Goal: Transaction & Acquisition: Book appointment/travel/reservation

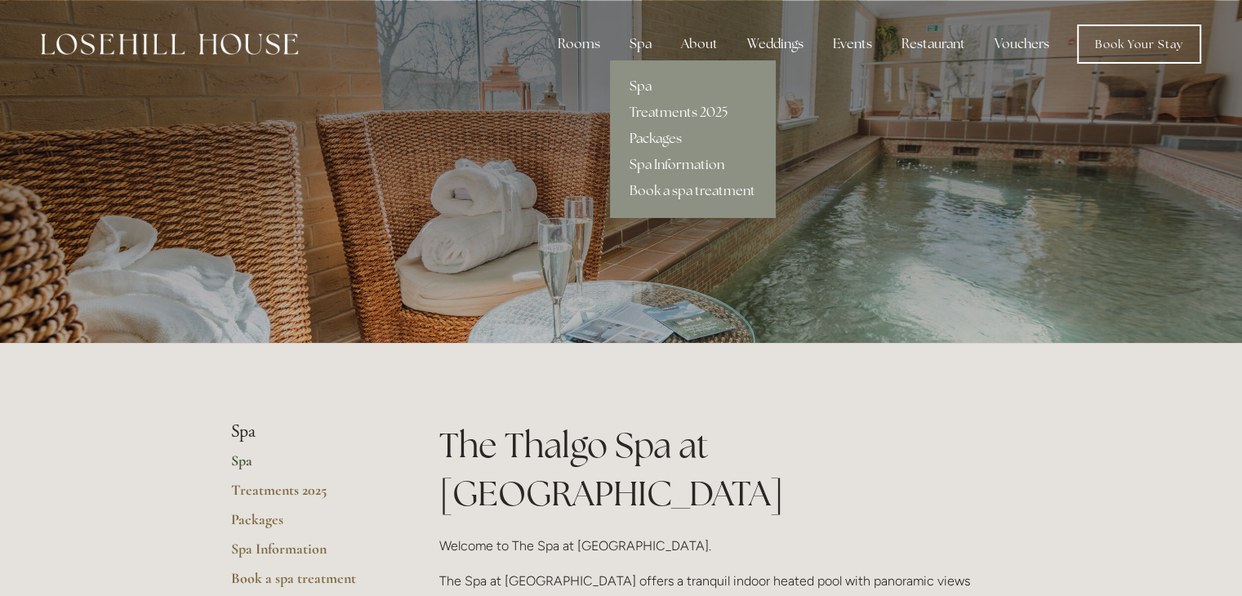
click at [678, 131] on link "Packages" at bounding box center [692, 139] width 165 height 26
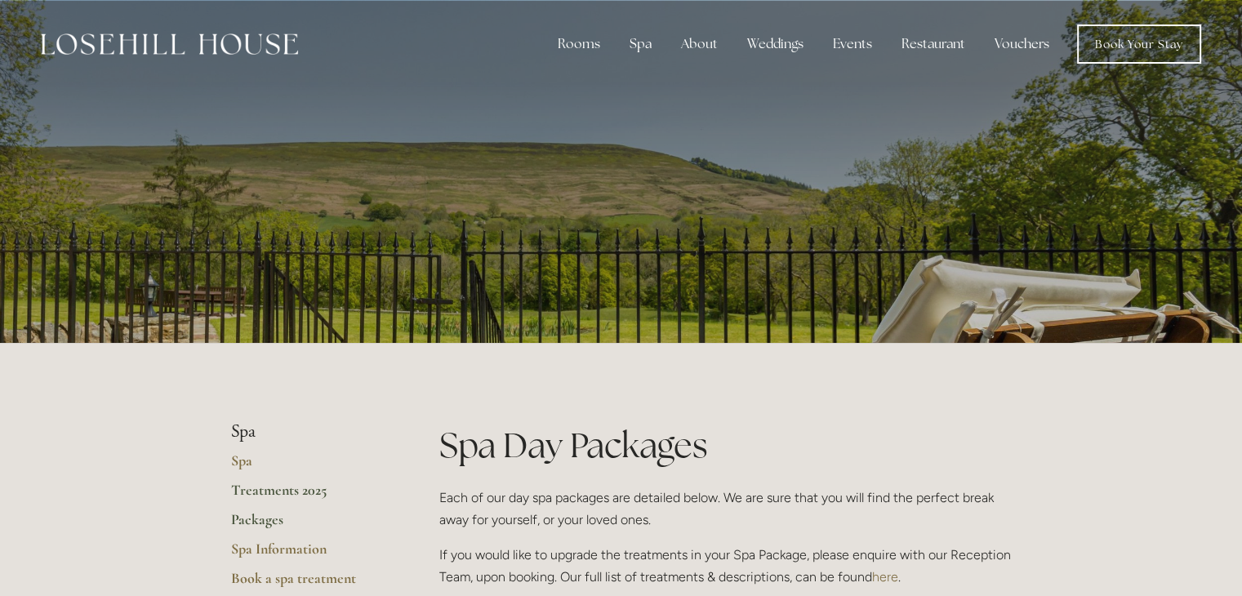
click at [281, 490] on link "Treatments 2025" at bounding box center [309, 495] width 156 height 29
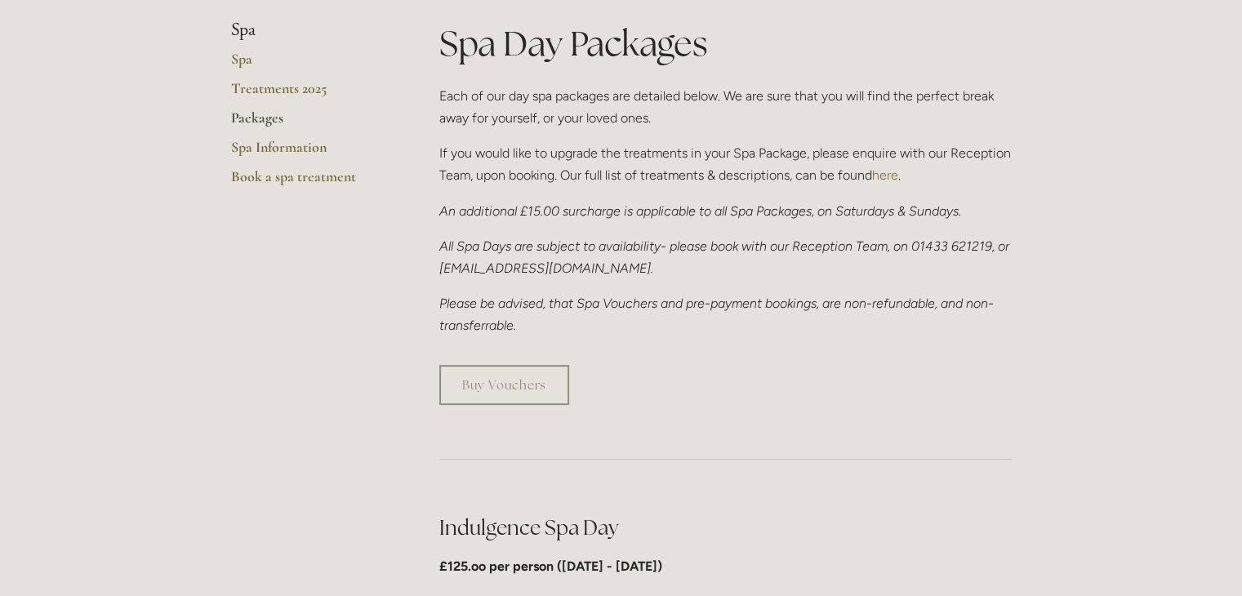
scroll to position [408, 0]
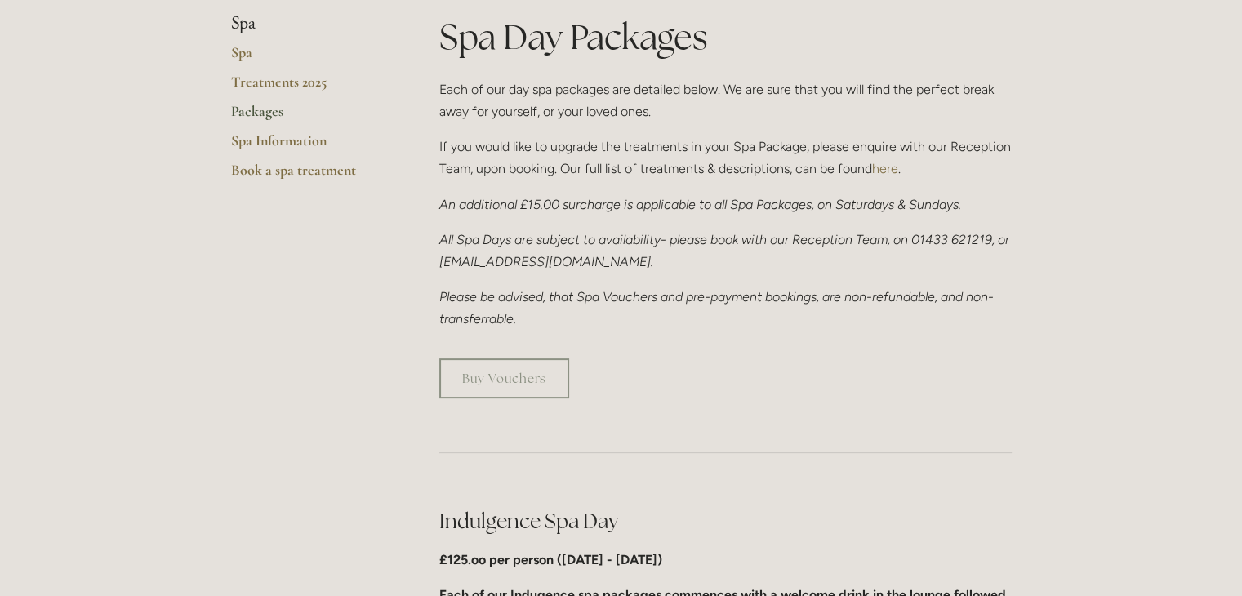
click at [491, 200] on em "An additional £15.00 surcharge is applicable to all Spa Packages, on Saturdays …" at bounding box center [700, 205] width 522 height 16
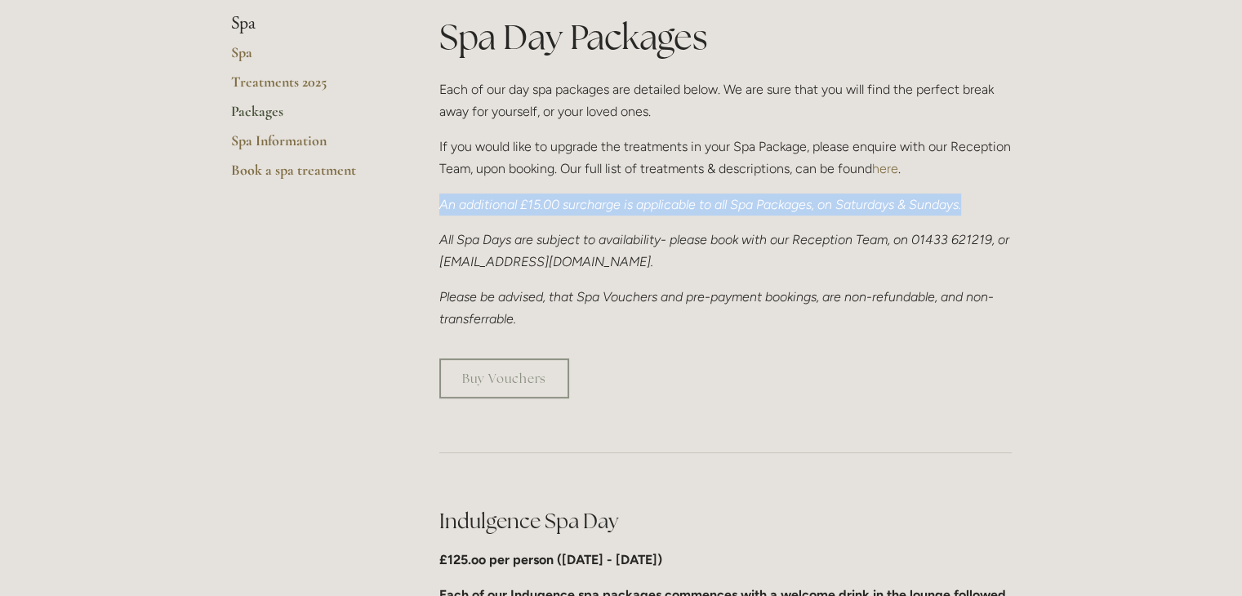
click at [491, 200] on em "An additional £15.00 surcharge is applicable to all Spa Packages, on Saturdays …" at bounding box center [700, 205] width 522 height 16
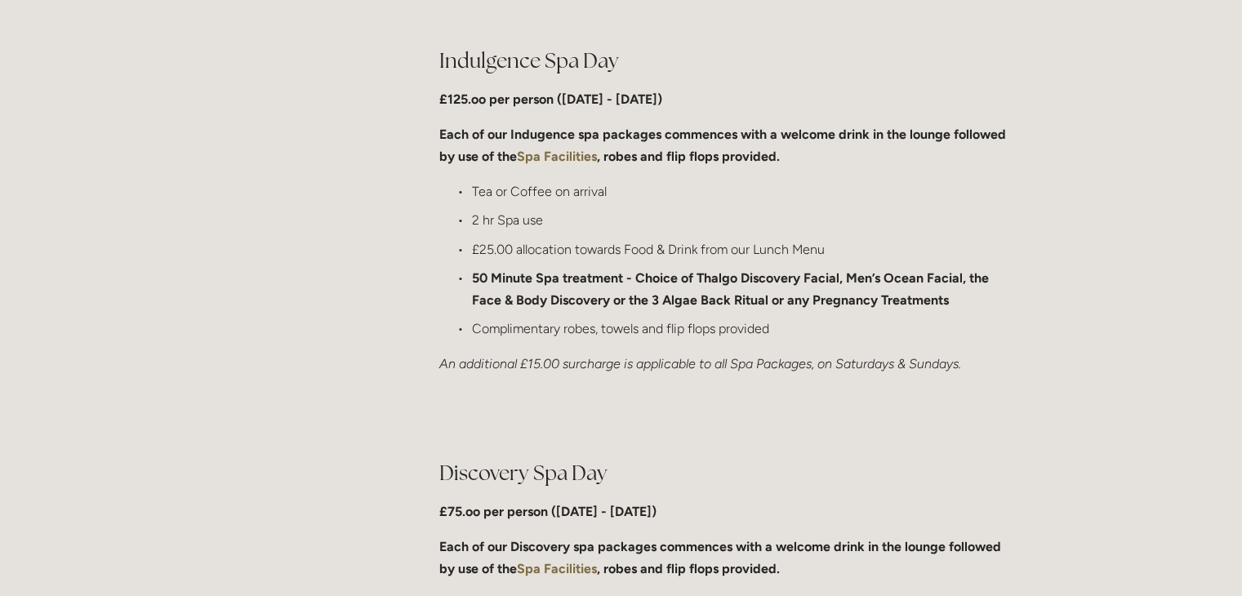
scroll to position [898, 0]
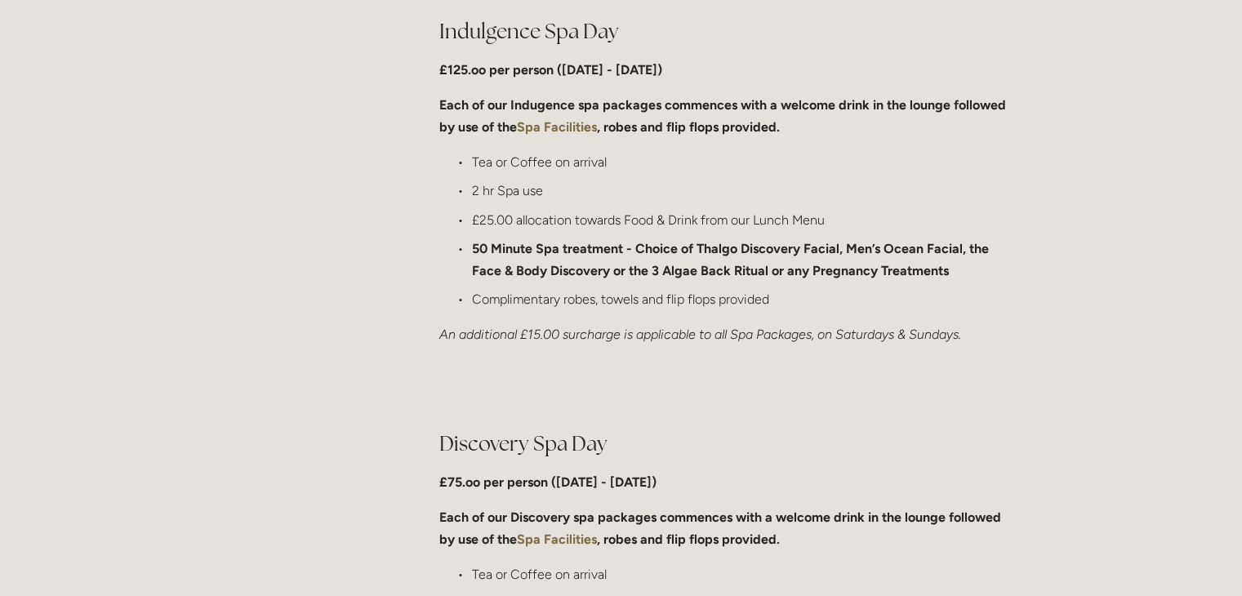
click at [668, 271] on strong "50 Minute Spa treatment - Choice of Thalgo Discovery Facial, Men’s Ocean Facial…" at bounding box center [732, 260] width 520 height 38
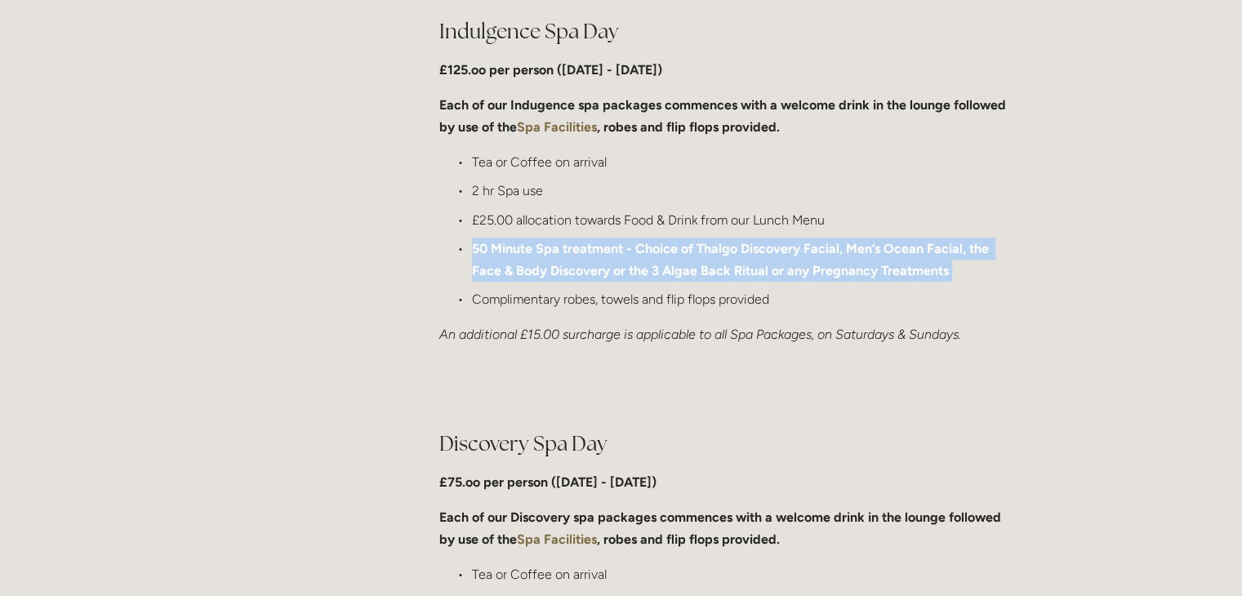
click at [668, 271] on strong "50 Minute Spa treatment - Choice of Thalgo Discovery Facial, Men’s Ocean Facial…" at bounding box center [732, 260] width 520 height 38
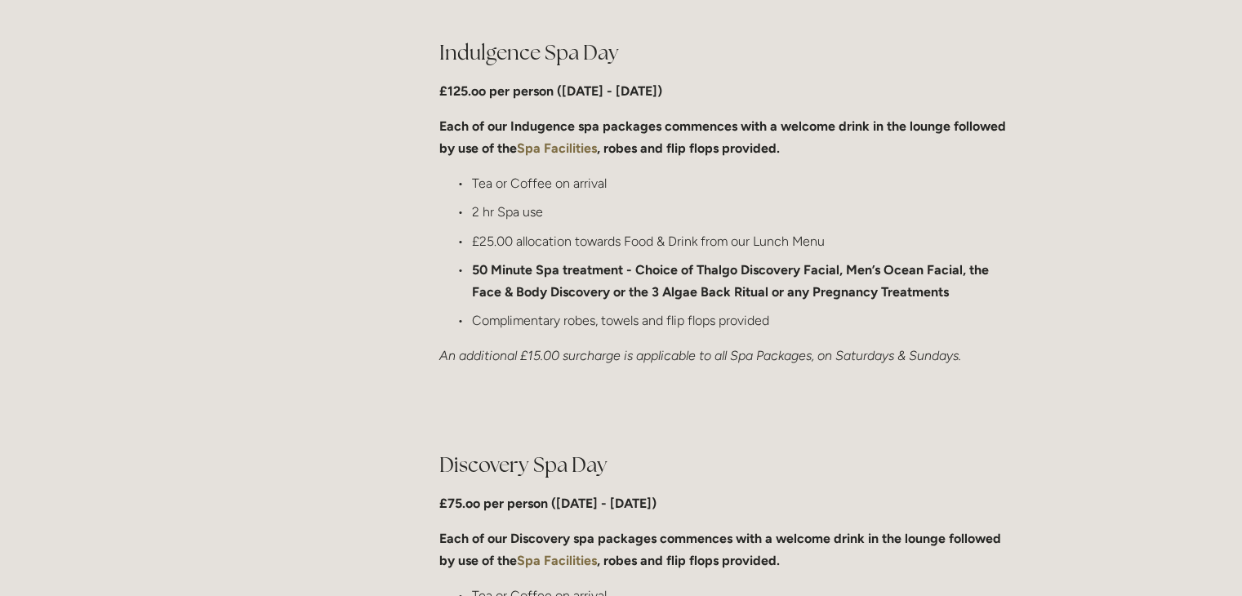
scroll to position [735, 0]
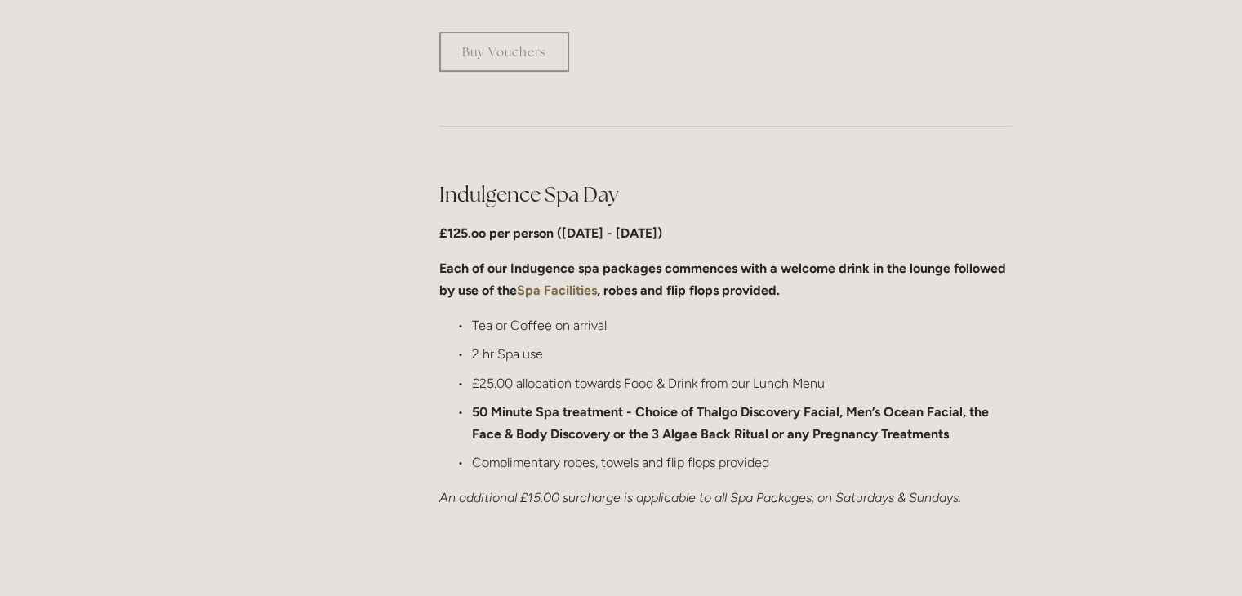
click at [513, 193] on h2 "Indulgence Spa Day" at bounding box center [725, 194] width 572 height 29
click at [651, 199] on h2 "Indulgence Spa Day" at bounding box center [725, 194] width 572 height 29
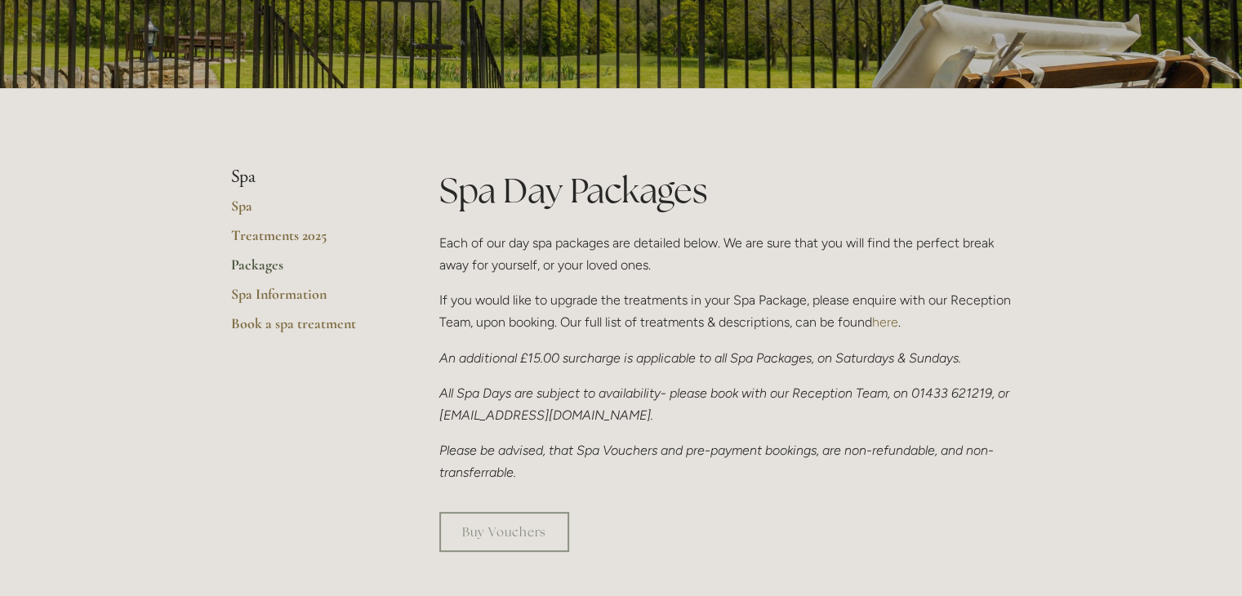
scroll to position [0, 0]
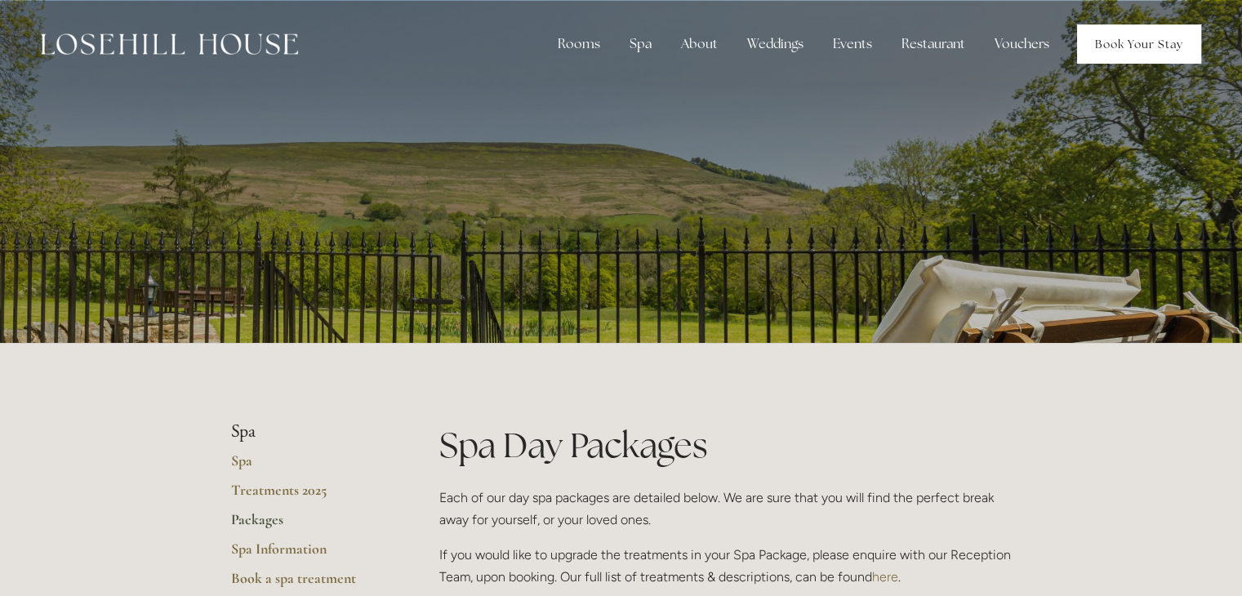
drag, startPoint x: 1114, startPoint y: 43, endPoint x: 1107, endPoint y: 50, distance: 9.2
click at [1114, 43] on link "Book Your Stay" at bounding box center [1139, 43] width 124 height 39
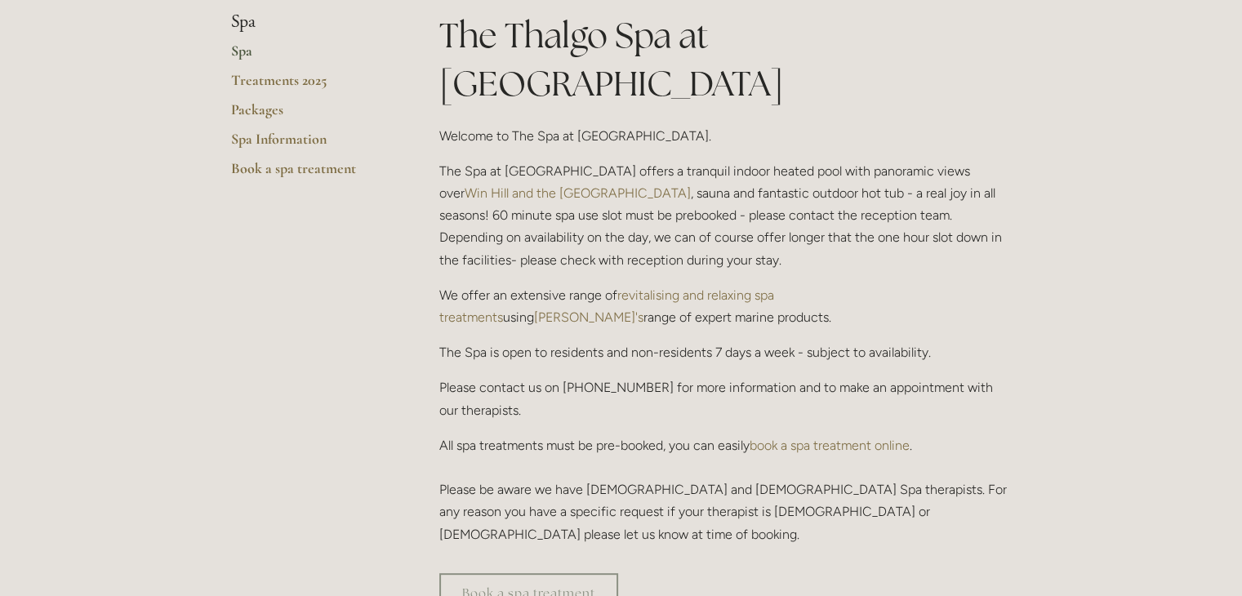
scroll to position [408, 0]
click at [265, 114] on link "Packages" at bounding box center [309, 116] width 156 height 29
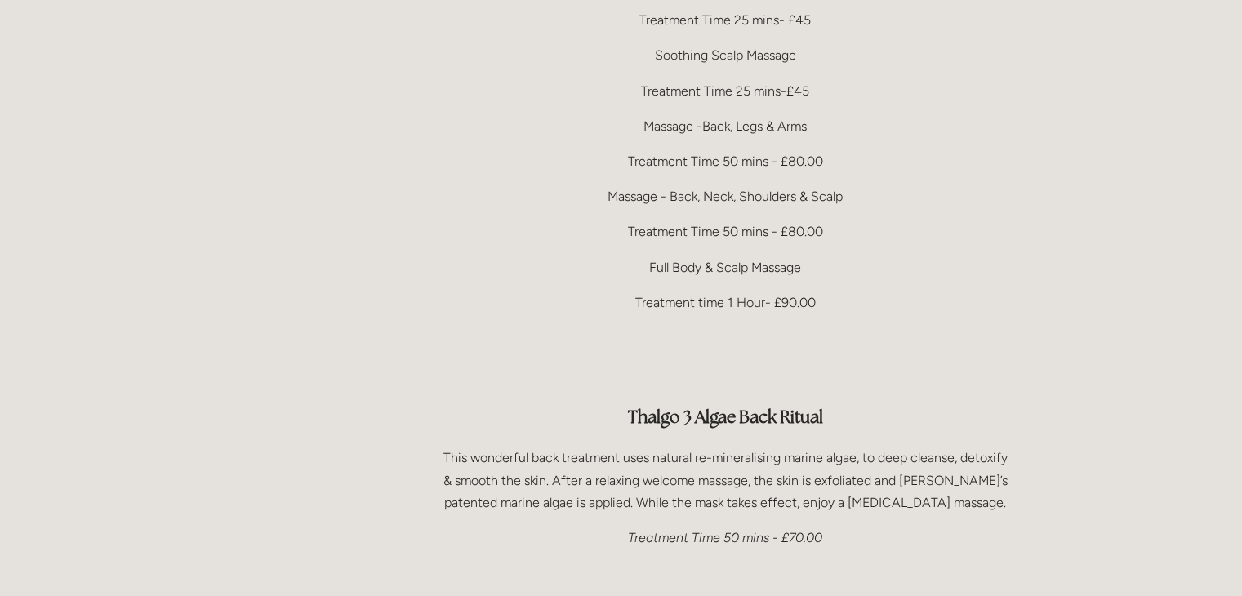
scroll to position [3347, 0]
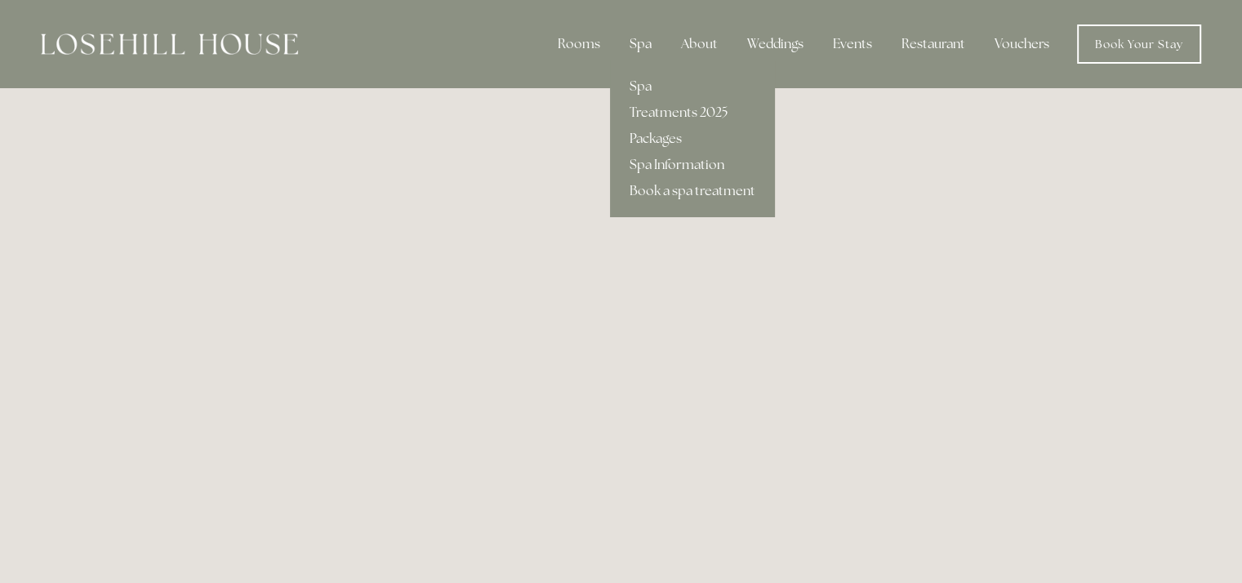
click at [643, 48] on div "Spa" at bounding box center [640, 44] width 48 height 33
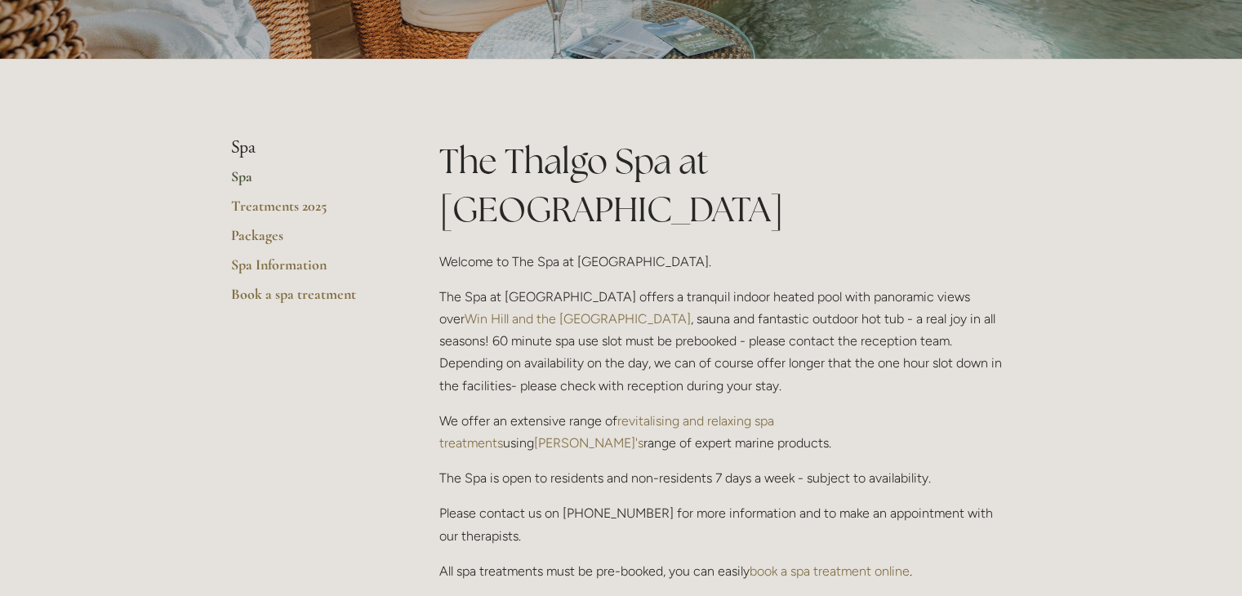
scroll to position [408, 0]
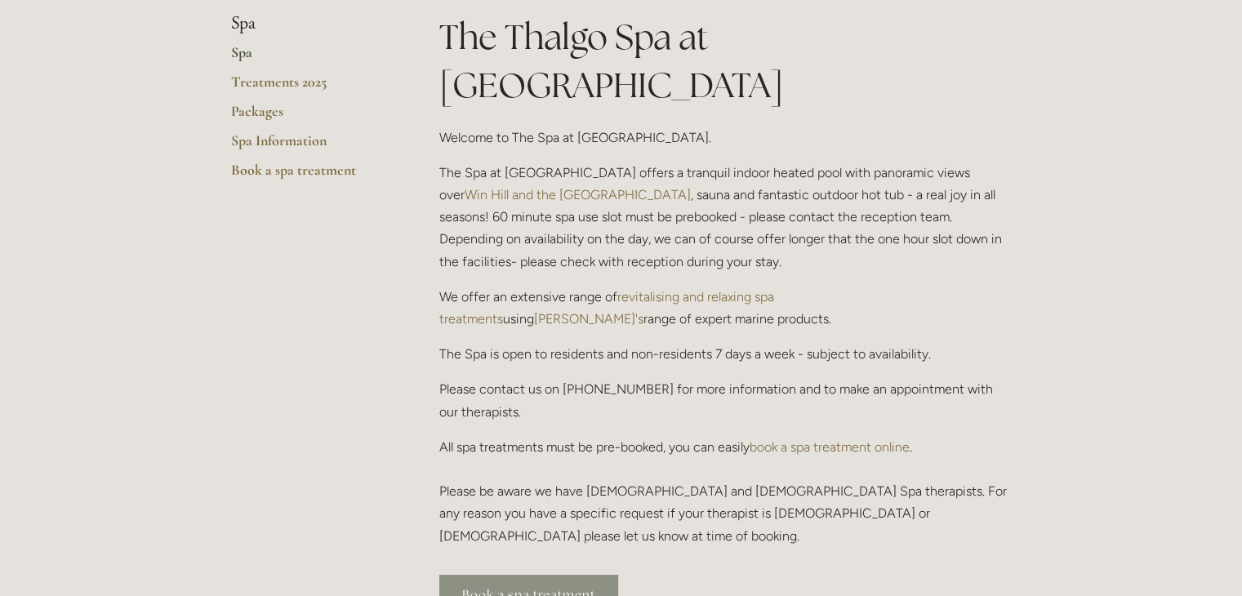
click at [565, 575] on link "Book a spa treatment" at bounding box center [528, 595] width 179 height 40
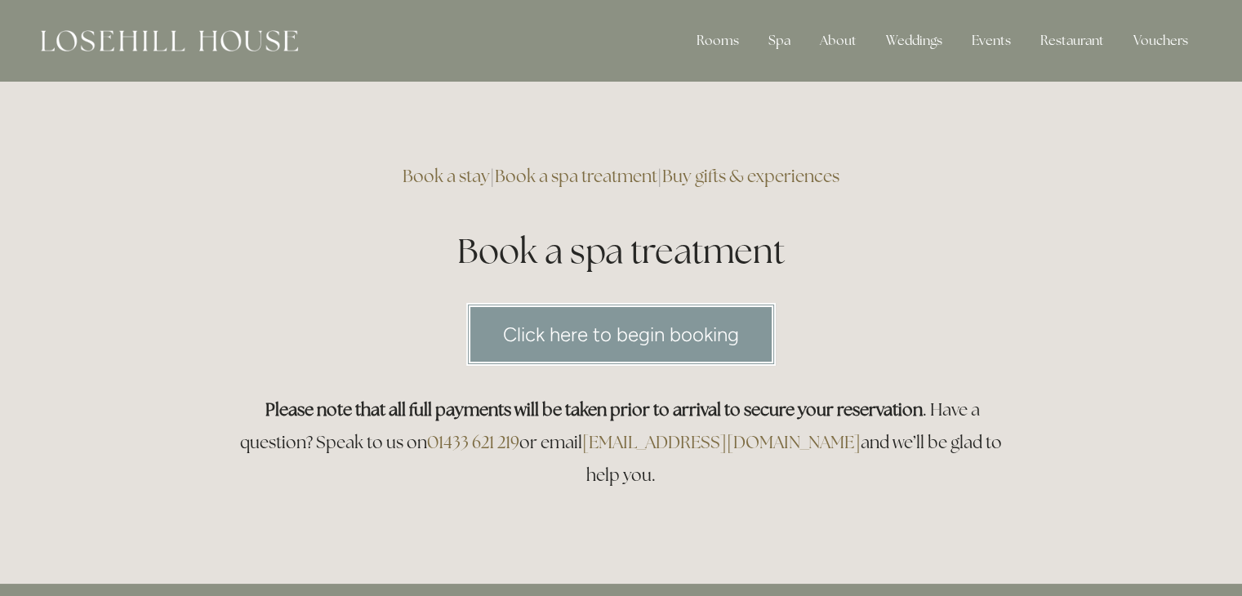
click at [565, 344] on link "Click here to begin booking" at bounding box center [620, 334] width 309 height 63
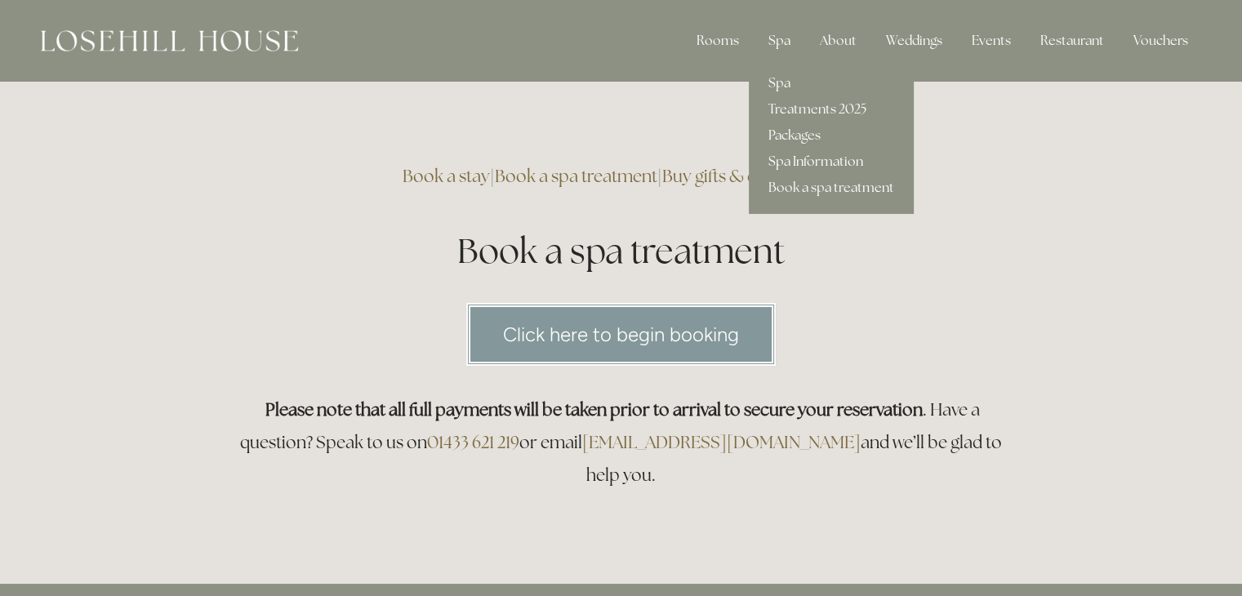
click at [807, 162] on link "Spa Information" at bounding box center [831, 162] width 165 height 26
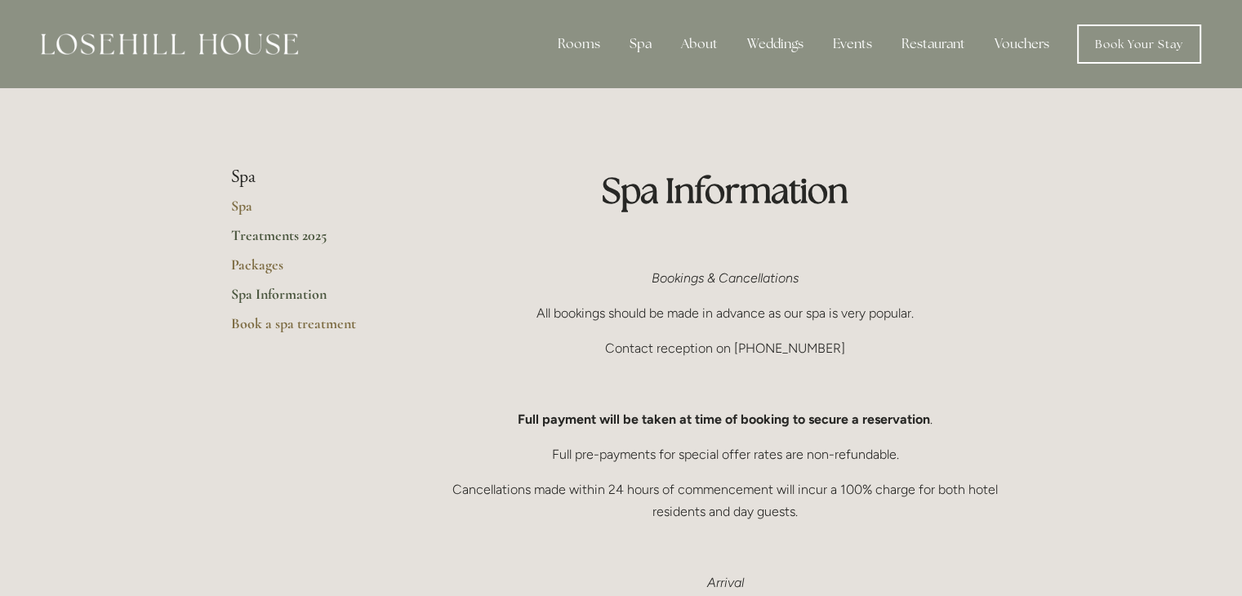
click at [260, 236] on link "Treatments 2025" at bounding box center [309, 240] width 156 height 29
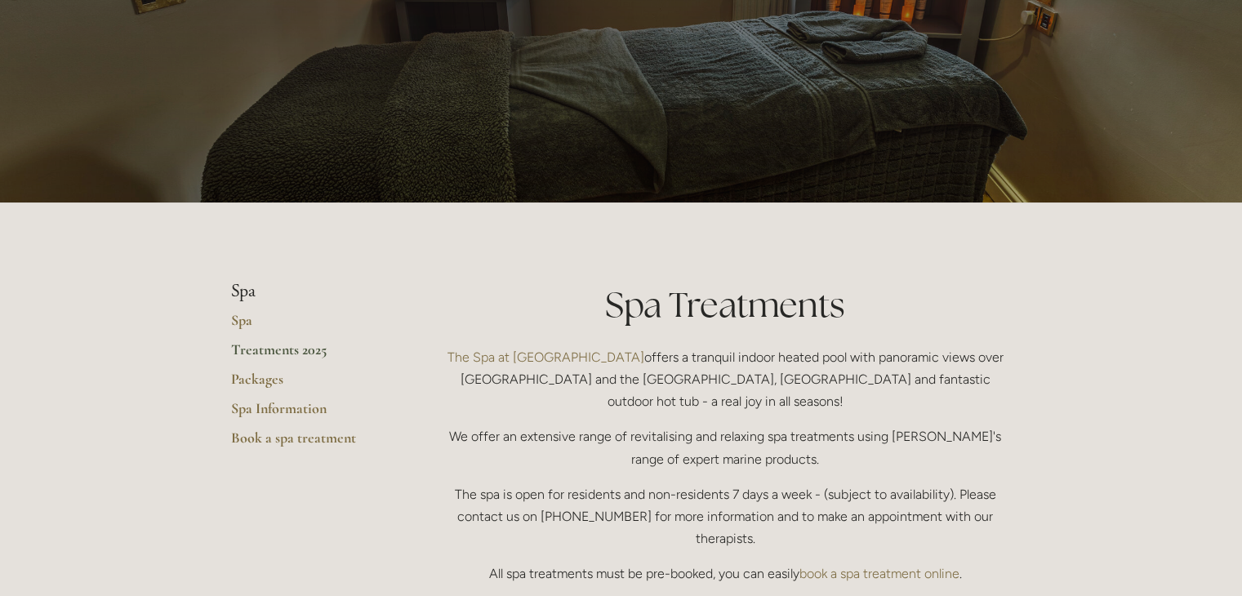
scroll to position [245, 0]
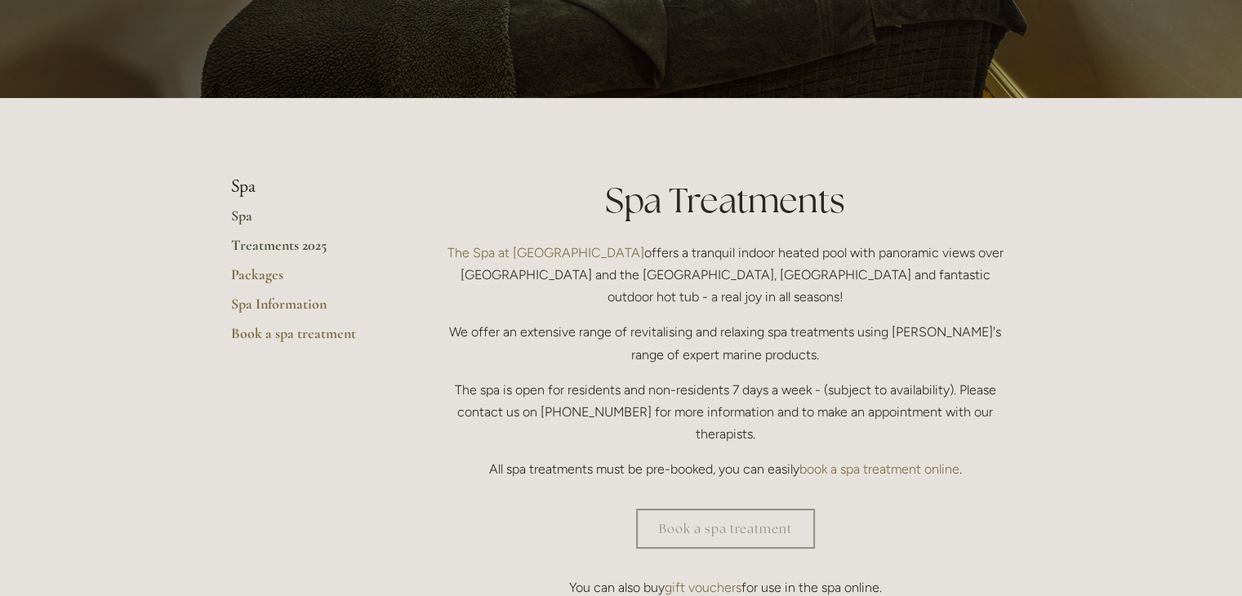
click at [247, 213] on link "Spa" at bounding box center [309, 221] width 156 height 29
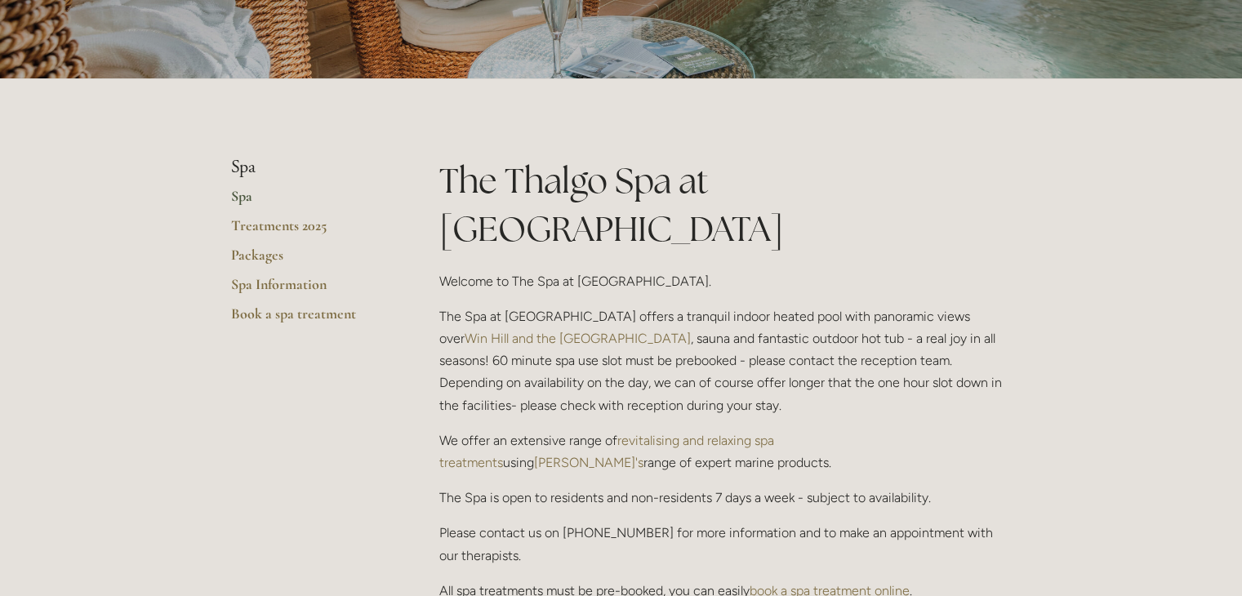
scroll to position [327, 0]
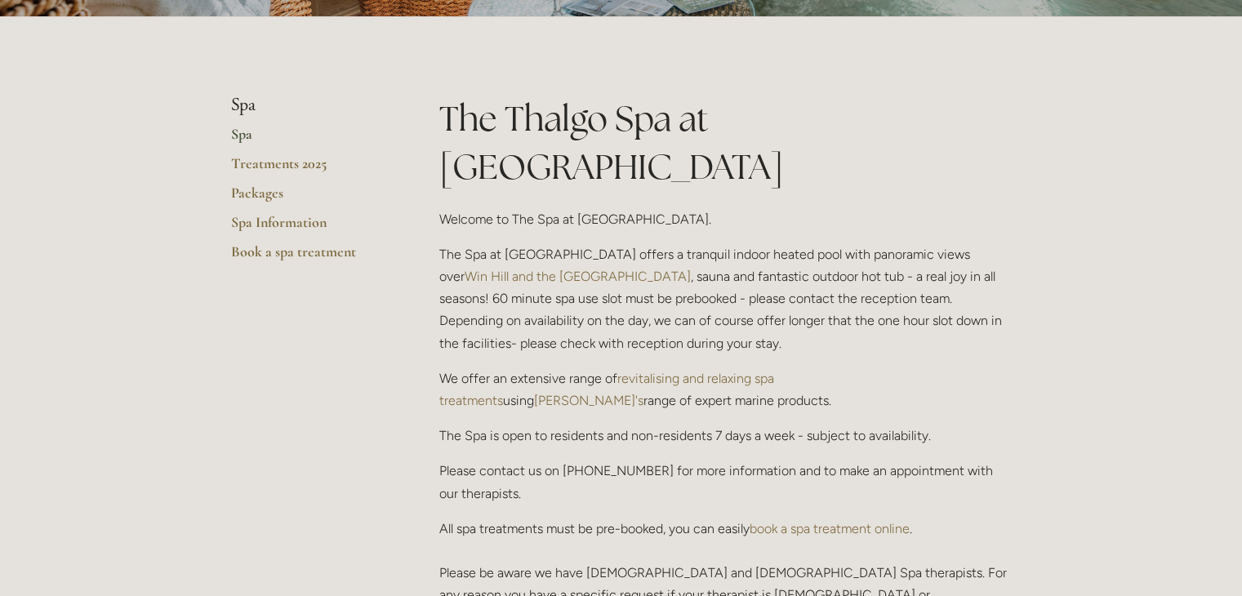
click at [766, 255] on p "The Spa at Losehill House offers a tranquil indoor heated pool with panoramic v…" at bounding box center [725, 298] width 572 height 111
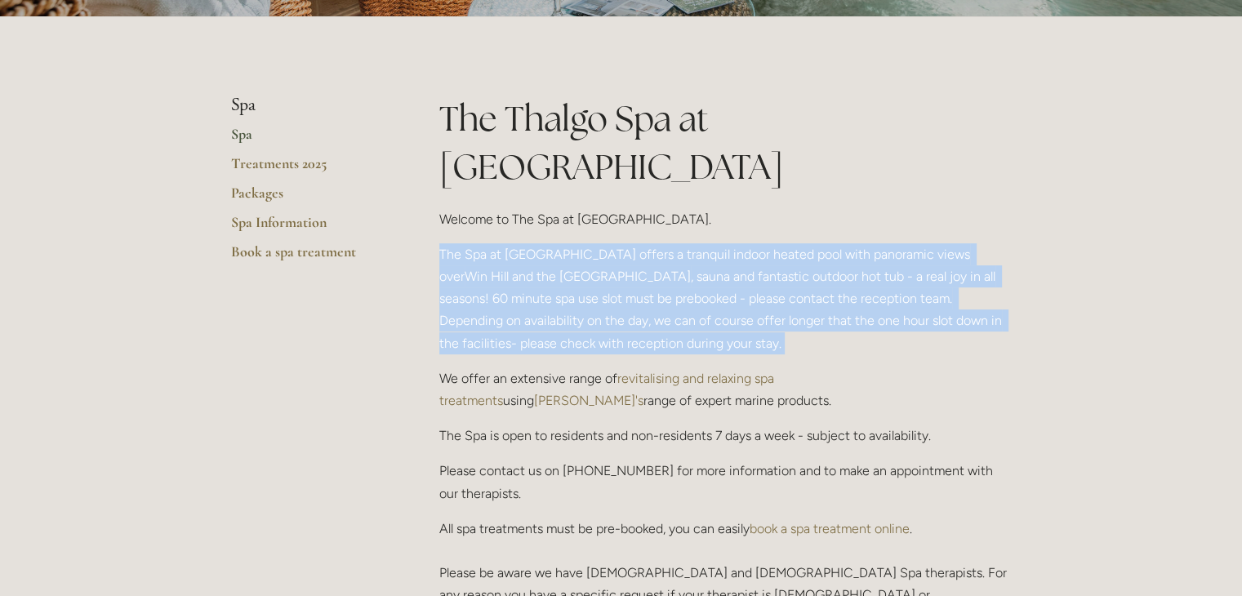
click at [766, 255] on p "The Spa at Losehill House offers a tranquil indoor heated pool with panoramic v…" at bounding box center [725, 298] width 572 height 111
click at [757, 265] on p "The Spa at Losehill House offers a tranquil indoor heated pool with panoramic v…" at bounding box center [725, 298] width 572 height 111
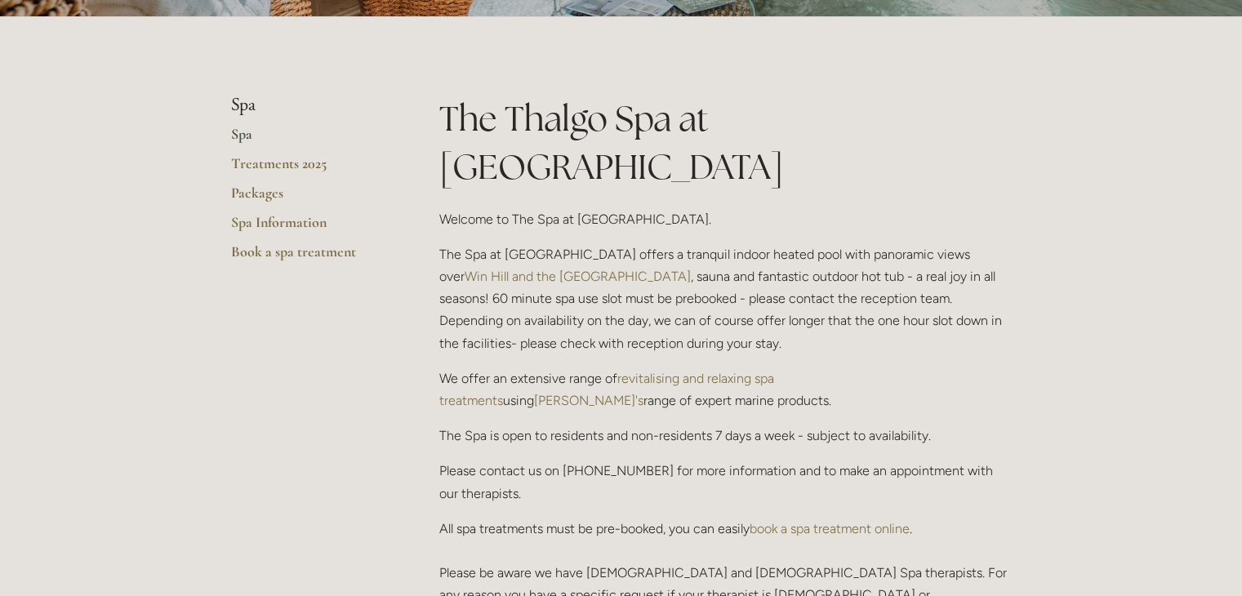
click at [748, 272] on p "The Spa at Losehill House offers a tranquil indoor heated pool with panoramic v…" at bounding box center [725, 298] width 572 height 111
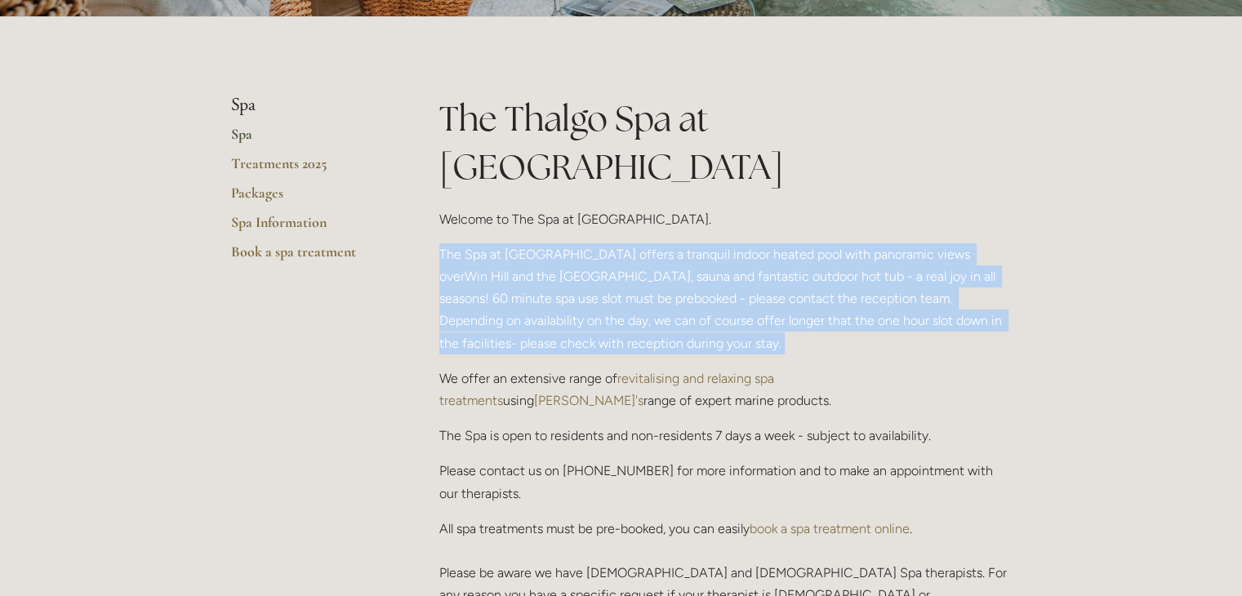
click at [748, 272] on p "The Spa at Losehill House offers a tranquil indoor heated pool with panoramic v…" at bounding box center [725, 298] width 572 height 111
click at [683, 288] on p "The Spa at Losehill House offers a tranquil indoor heated pool with panoramic v…" at bounding box center [725, 298] width 572 height 111
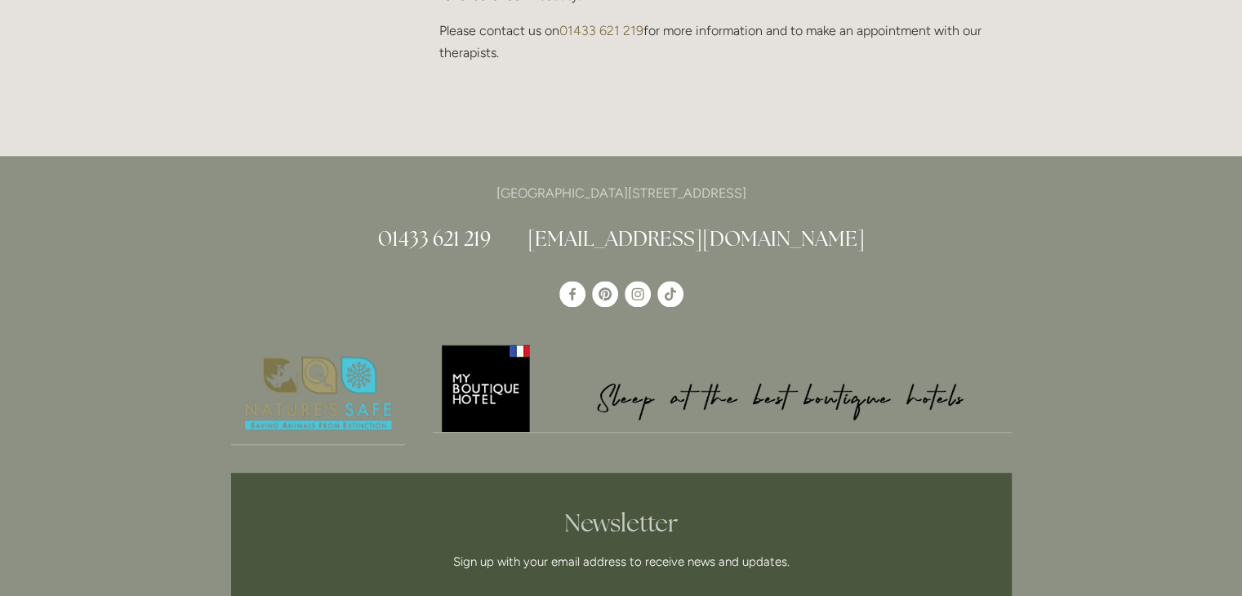
scroll to position [1796, 0]
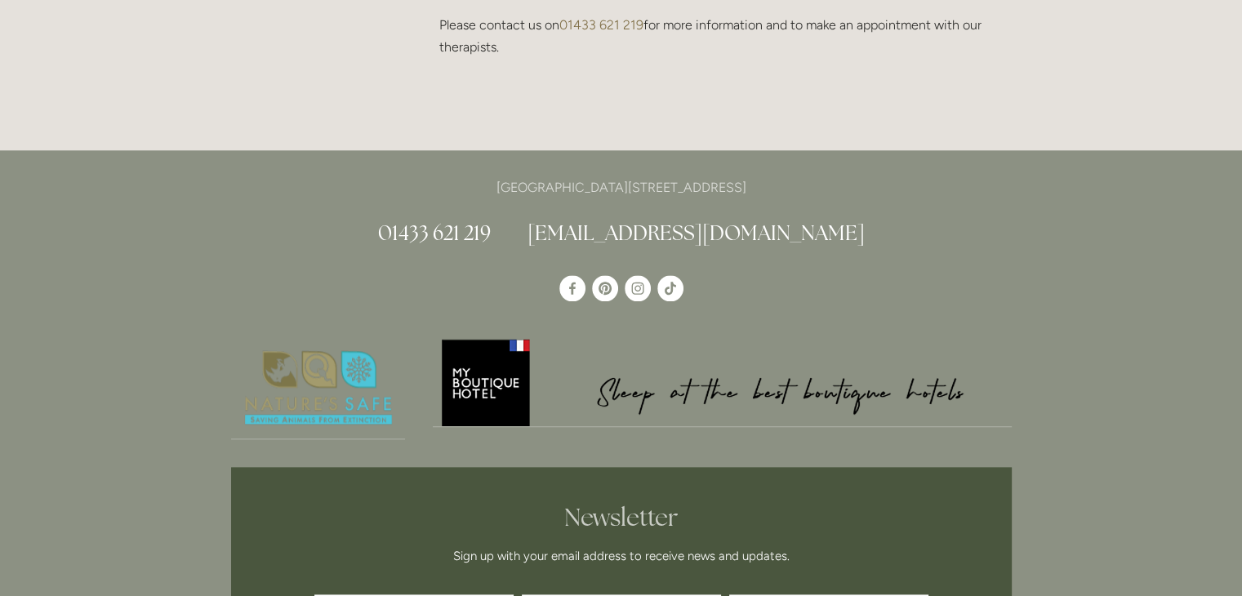
drag, startPoint x: 488, startPoint y: 167, endPoint x: 1109, endPoint y: 232, distance: 623.9
click at [1109, 232] on div "Losehill House Hotel & Spa, Losehill Lane, Edale Road, S33 6AF 01433 621 219 in…" at bounding box center [621, 460] width 1242 height 620
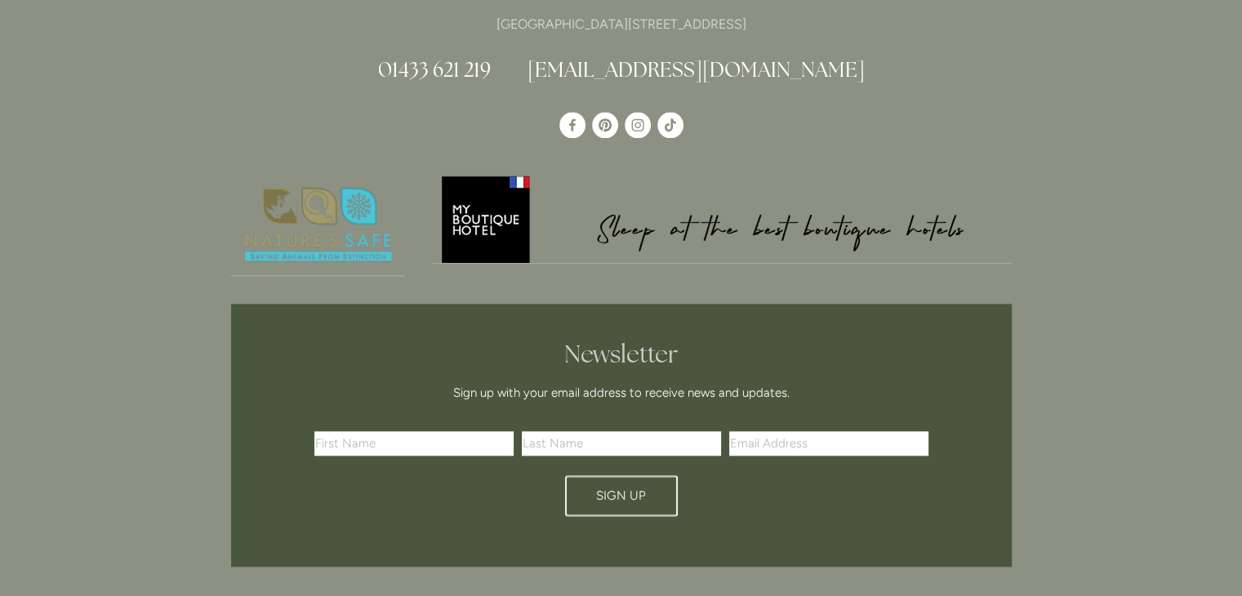
scroll to position [1714, 0]
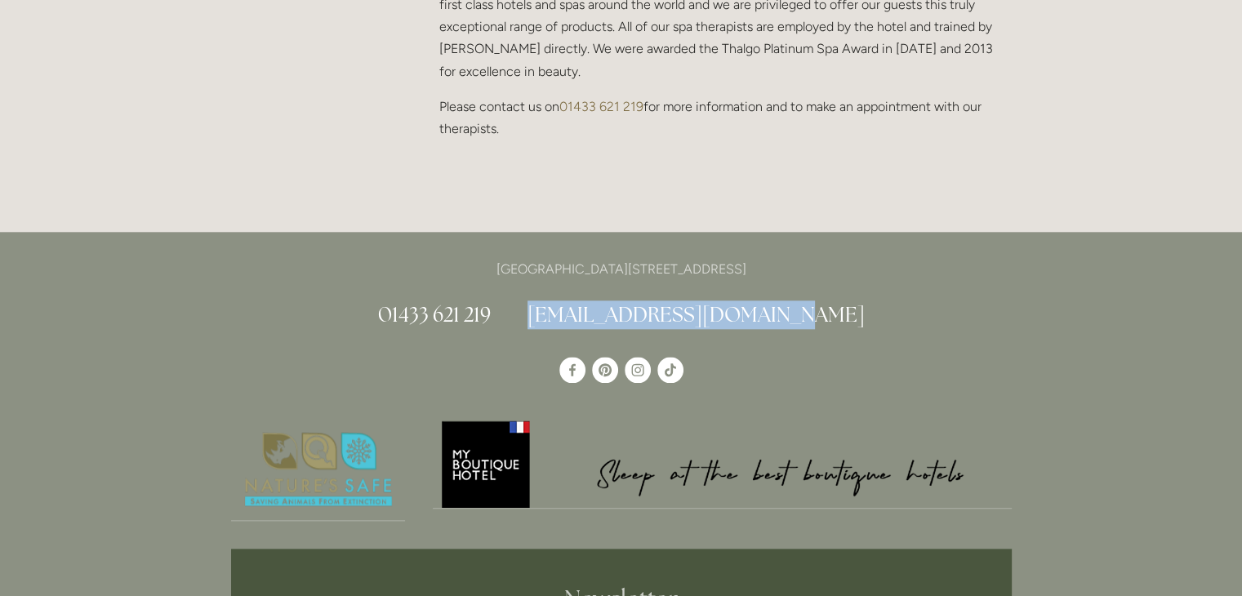
drag, startPoint x: 878, startPoint y: 244, endPoint x: 583, endPoint y: 241, distance: 294.7
click at [583, 300] on h2 "01433 621 219 info@losehillhouse.co.uk" at bounding box center [621, 314] width 780 height 29
copy link "[EMAIL_ADDRESS][DOMAIN_NAME]"
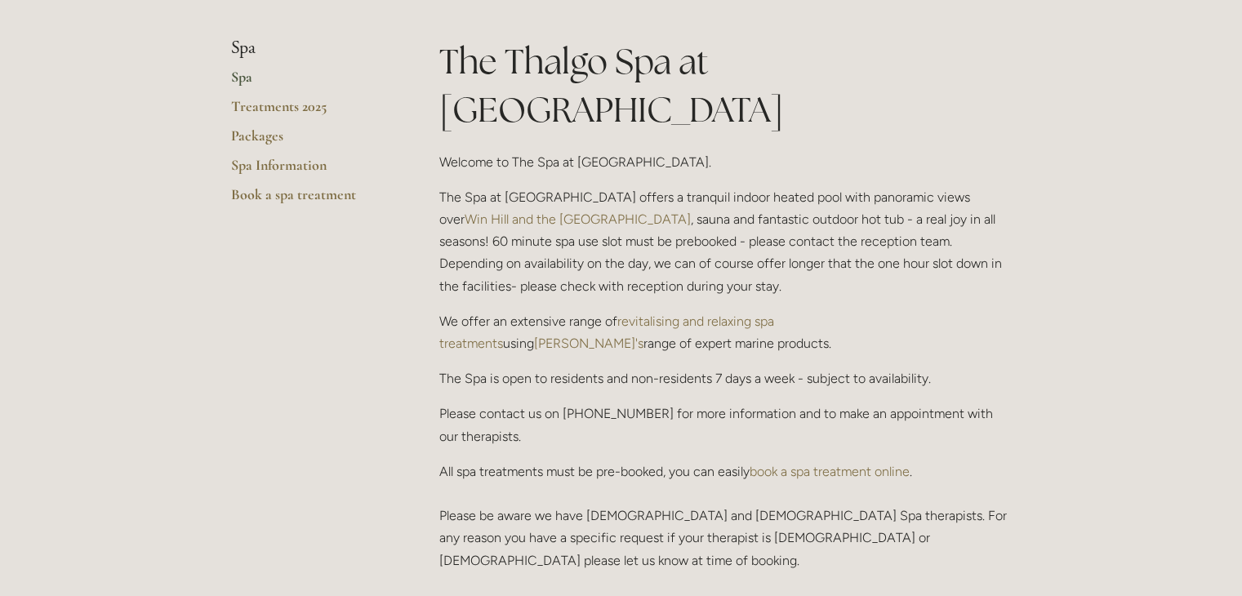
scroll to position [408, 0]
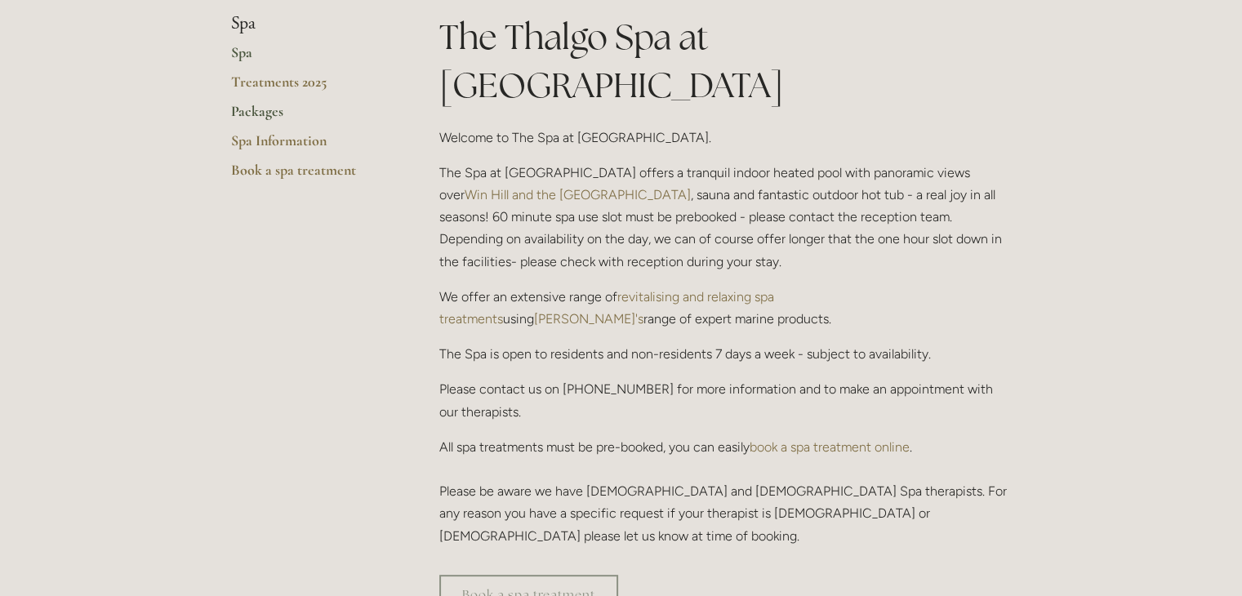
click at [253, 109] on link "Packages" at bounding box center [309, 116] width 156 height 29
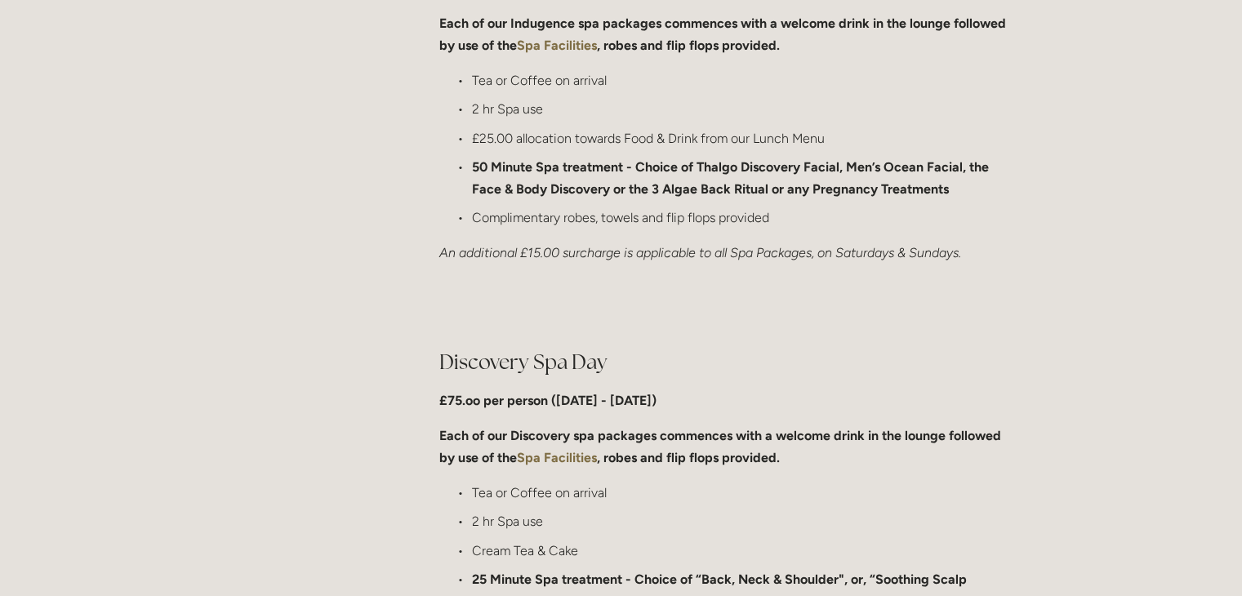
scroll to position [816, 0]
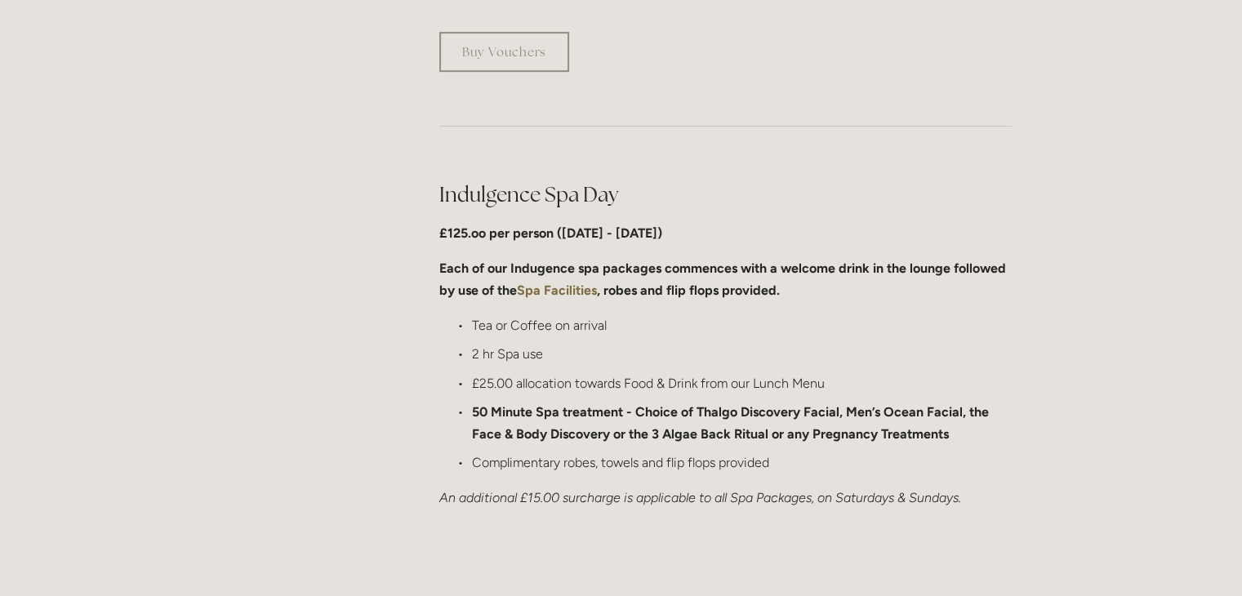
scroll to position [816, 0]
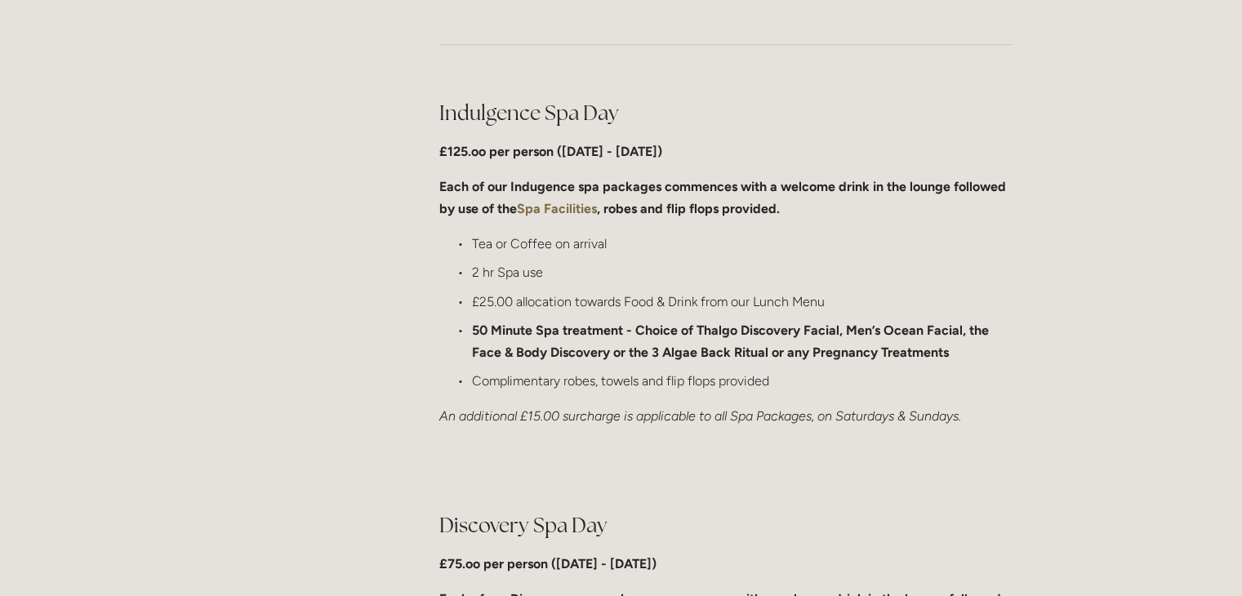
drag, startPoint x: 398, startPoint y: 326, endPoint x: 347, endPoint y: 318, distance: 52.0
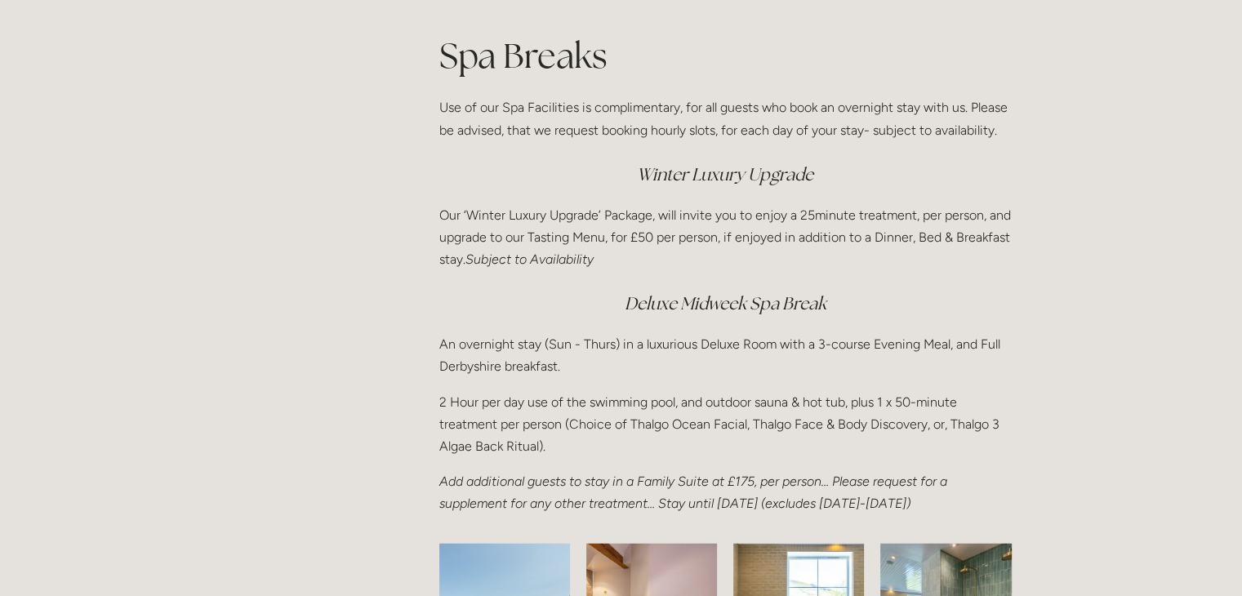
scroll to position [2286, 0]
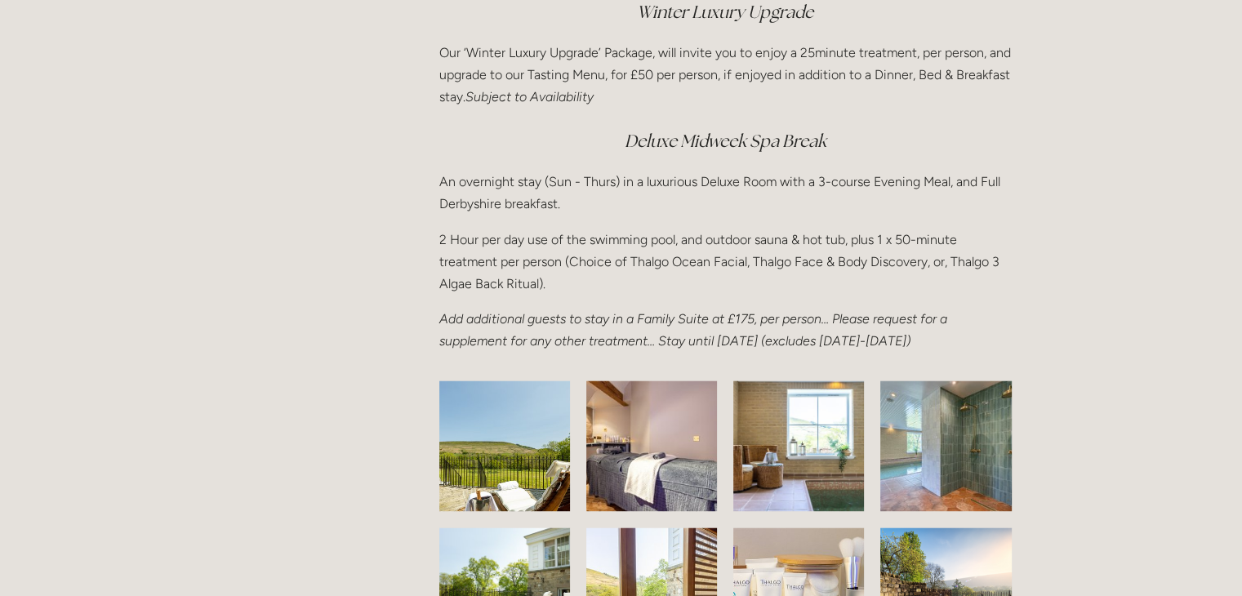
drag, startPoint x: 409, startPoint y: 202, endPoint x: 566, endPoint y: 345, distance: 212.6
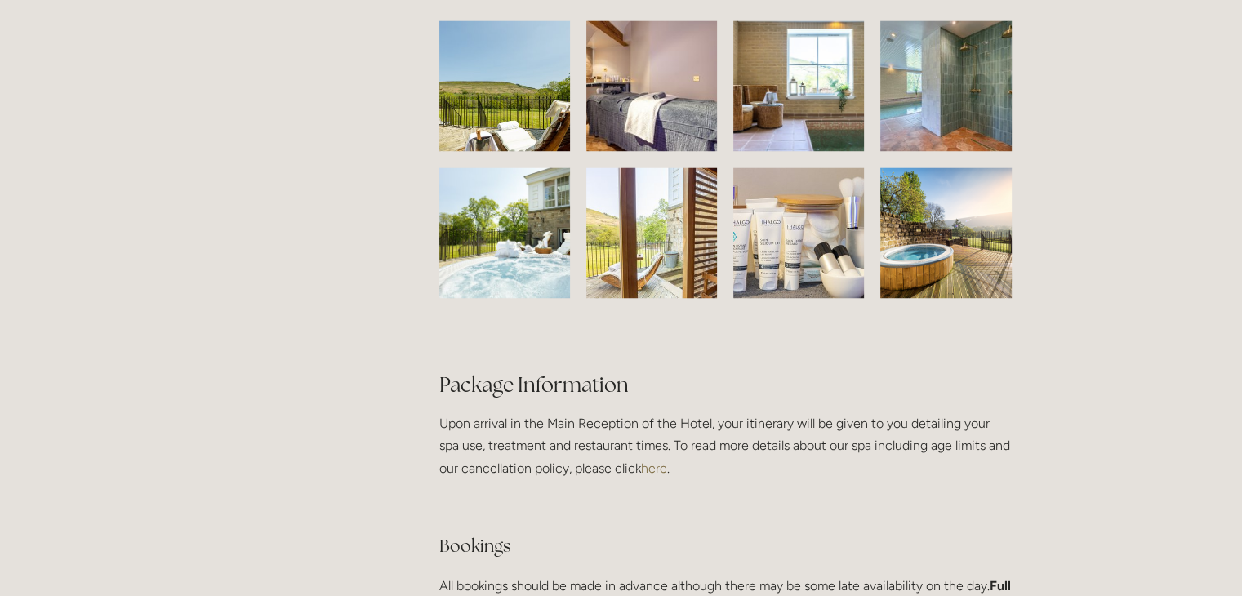
scroll to position [2368, 0]
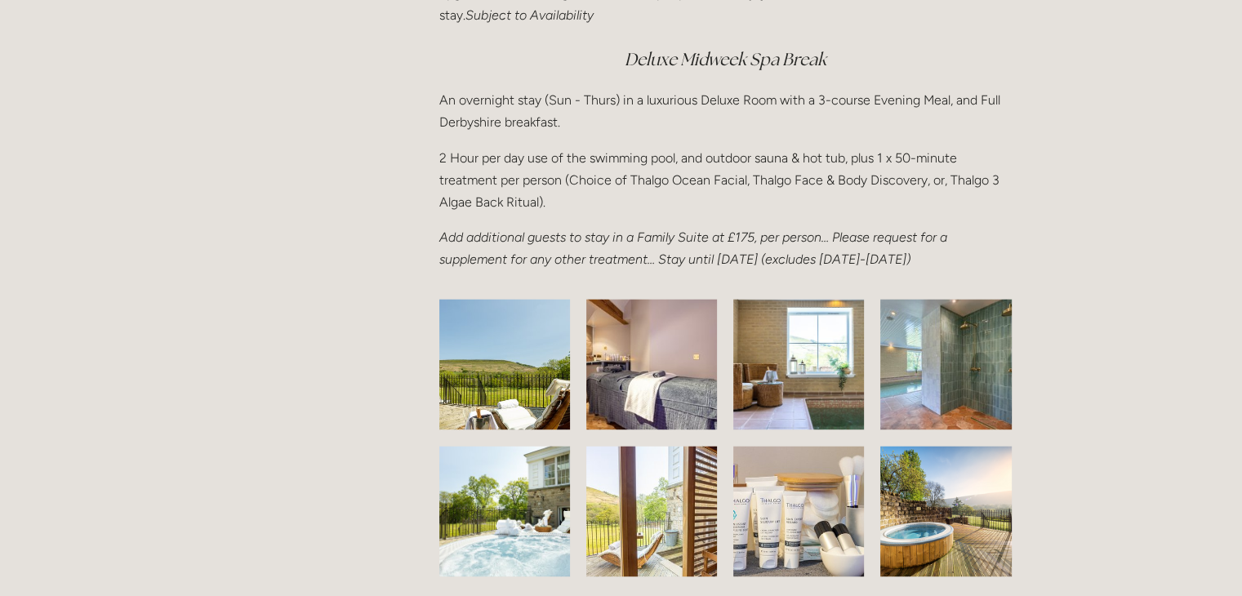
click at [552, 128] on p "An overnight stay (Sun - Thurs) in a luxurious Deluxe Room with a 3-course Even…" at bounding box center [725, 111] width 572 height 44
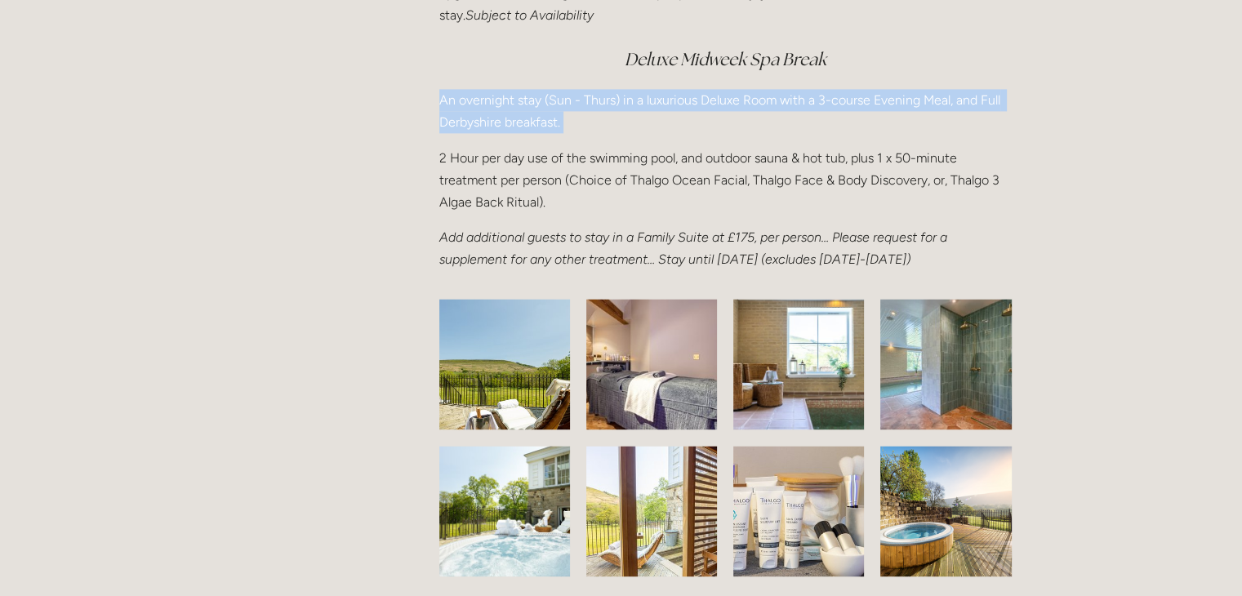
click at [552, 128] on p "An overnight stay (Sun - Thurs) in a luxurious Deluxe Room with a 3-course Even…" at bounding box center [725, 111] width 572 height 44
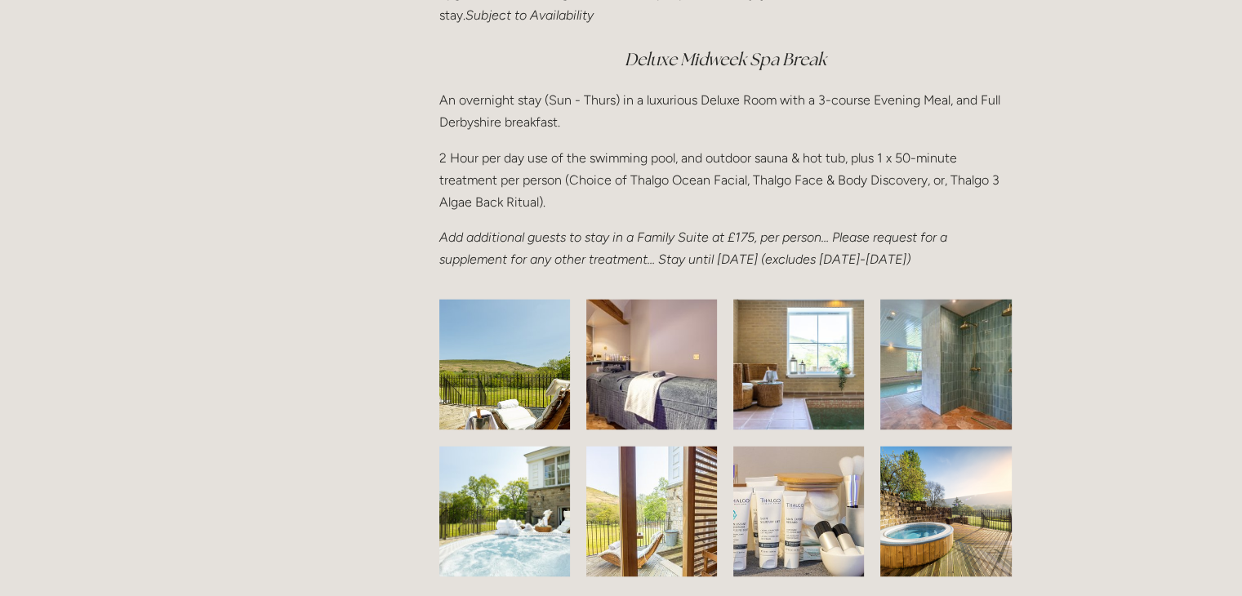
click at [548, 140] on div "Spa Breaks Use of our Spa Facilities is complimentary, for all guests who book …" at bounding box center [725, 29] width 572 height 483
click at [572, 236] on em "Add additional guests to stay in a Family Suite at £175, per person… Please req…" at bounding box center [694, 248] width 511 height 38
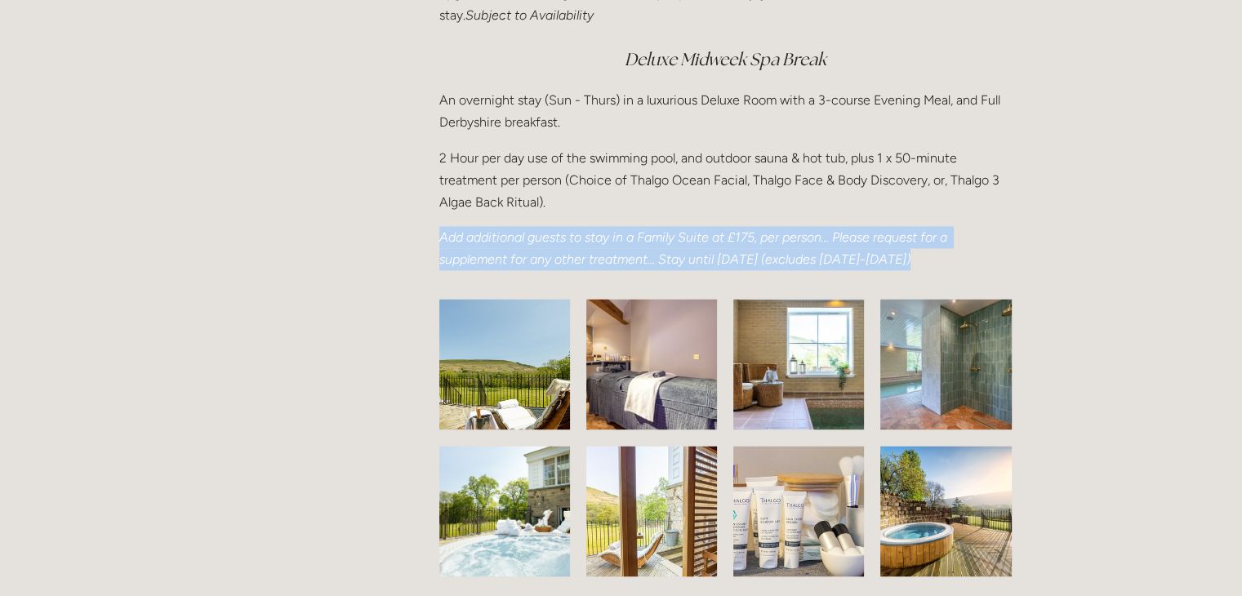
click at [572, 236] on em "Add additional guests to stay in a Family Suite at £175, per person… Please req…" at bounding box center [694, 248] width 511 height 38
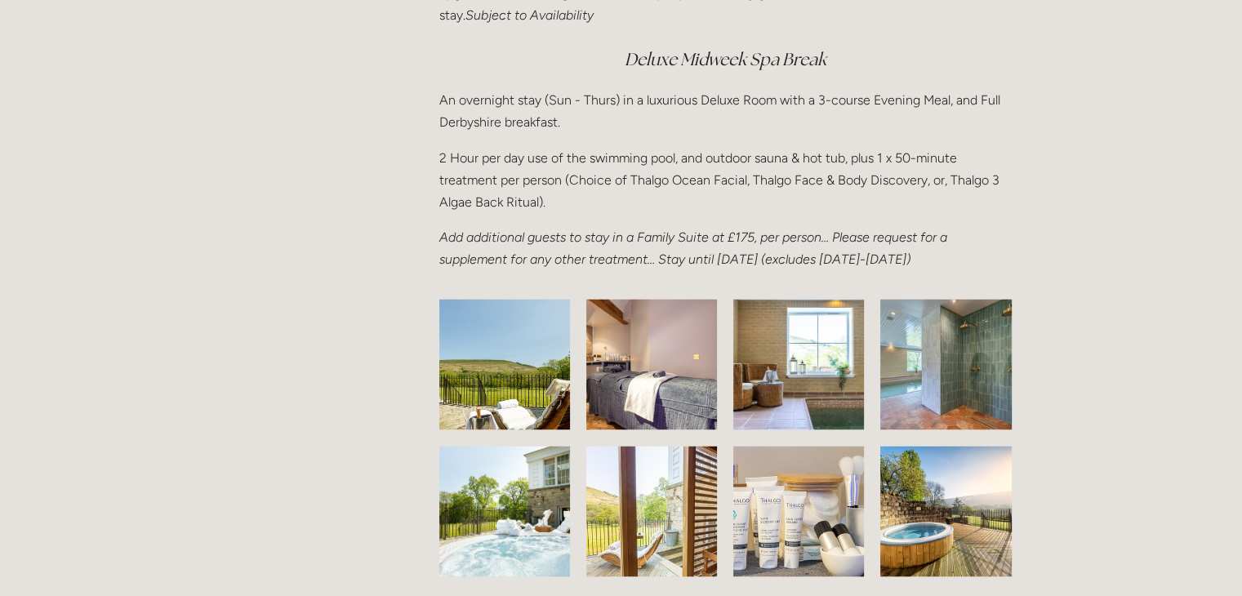
click at [500, 171] on p "2 Hour per day use of the swimming pool, and outdoor sauna & hot tub, plus 1 x …" at bounding box center [725, 180] width 572 height 67
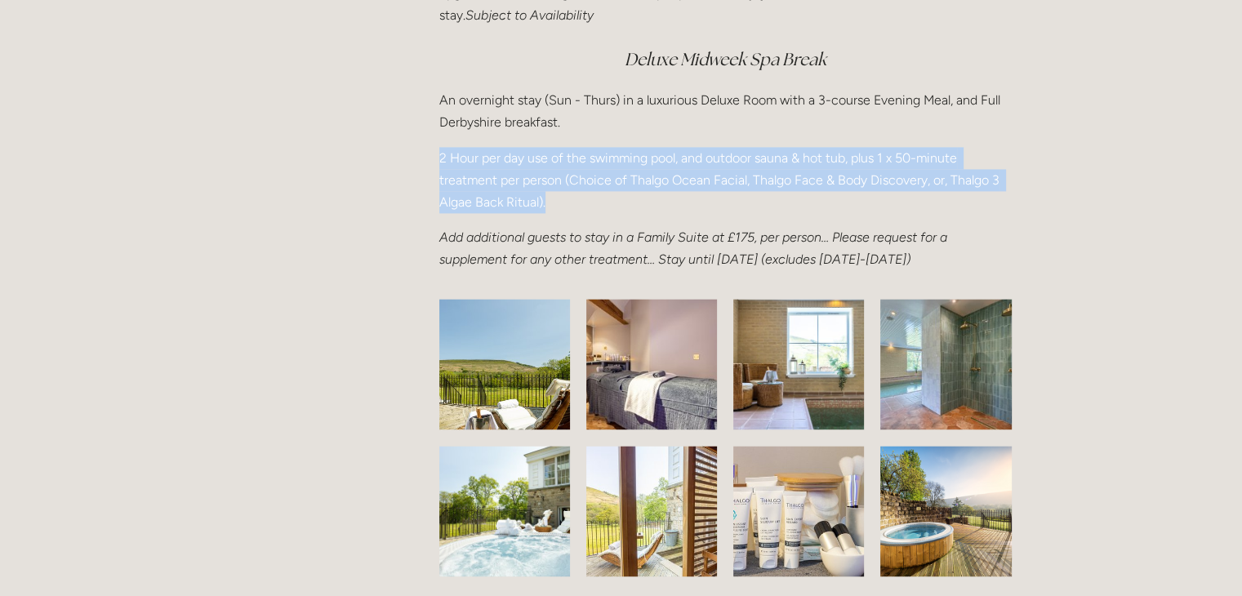
click at [500, 171] on p "2 Hour per day use of the swimming pool, and outdoor sauna & hot tub, plus 1 x …" at bounding box center [725, 180] width 572 height 67
click at [429, 196] on div "Spa Breaks Use of our Spa Facilities is complimentary, for all guests who book …" at bounding box center [725, 29] width 600 height 511
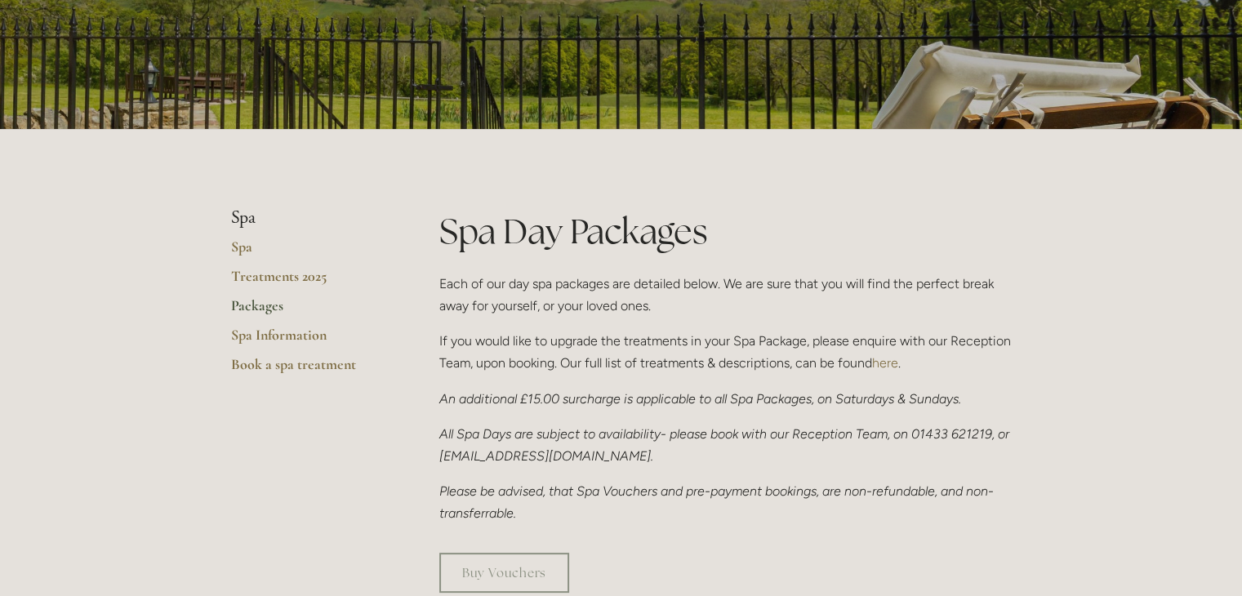
scroll to position [0, 0]
